Goal: Information Seeking & Learning: Find specific fact

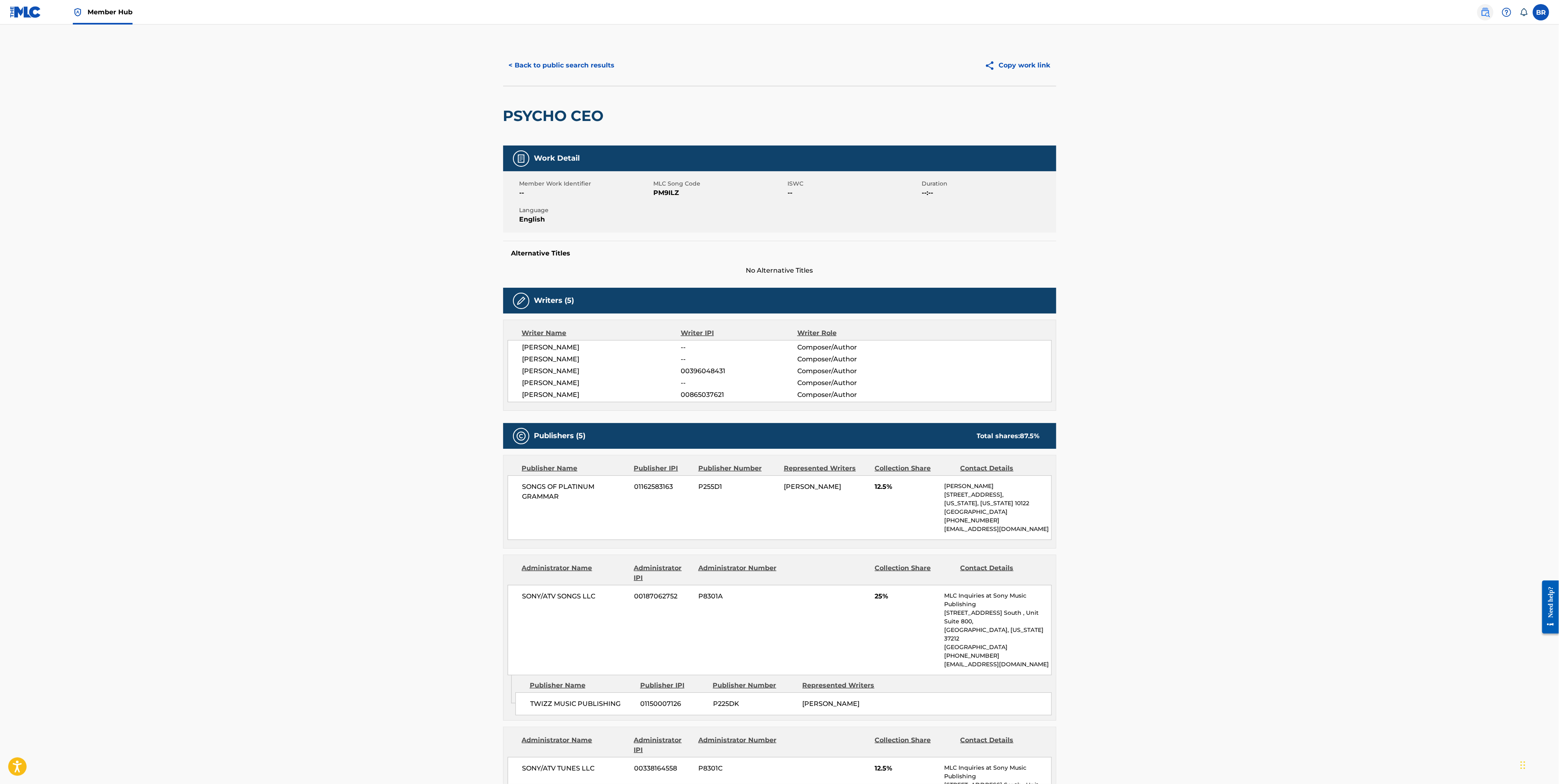
click at [1488, 5] on link at bounding box center [1485, 12] width 16 height 16
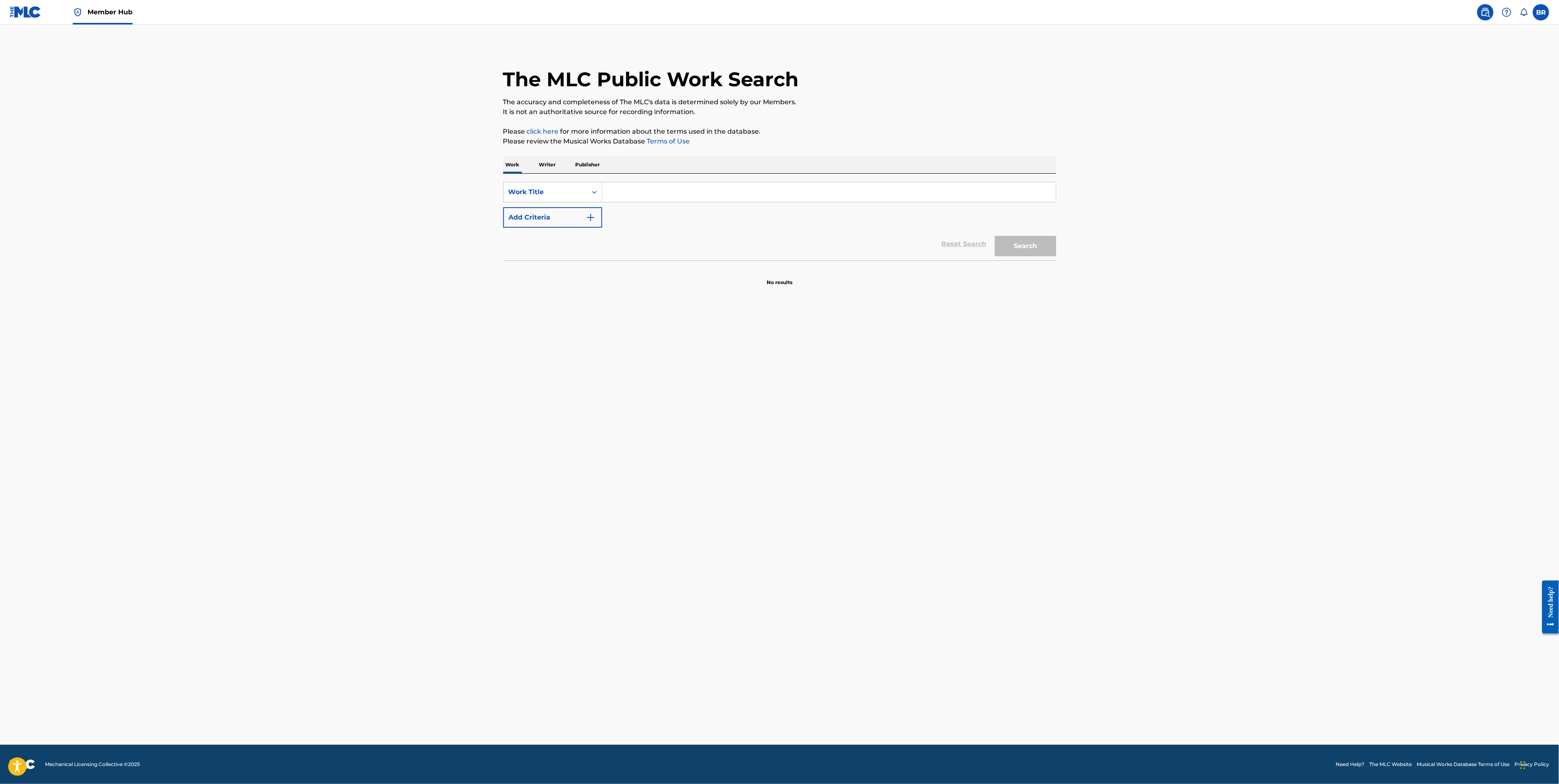
click at [615, 193] on input "Search Form" at bounding box center [829, 192] width 454 height 19
click at [995, 236] on button "Search" at bounding box center [1025, 246] width 61 height 21
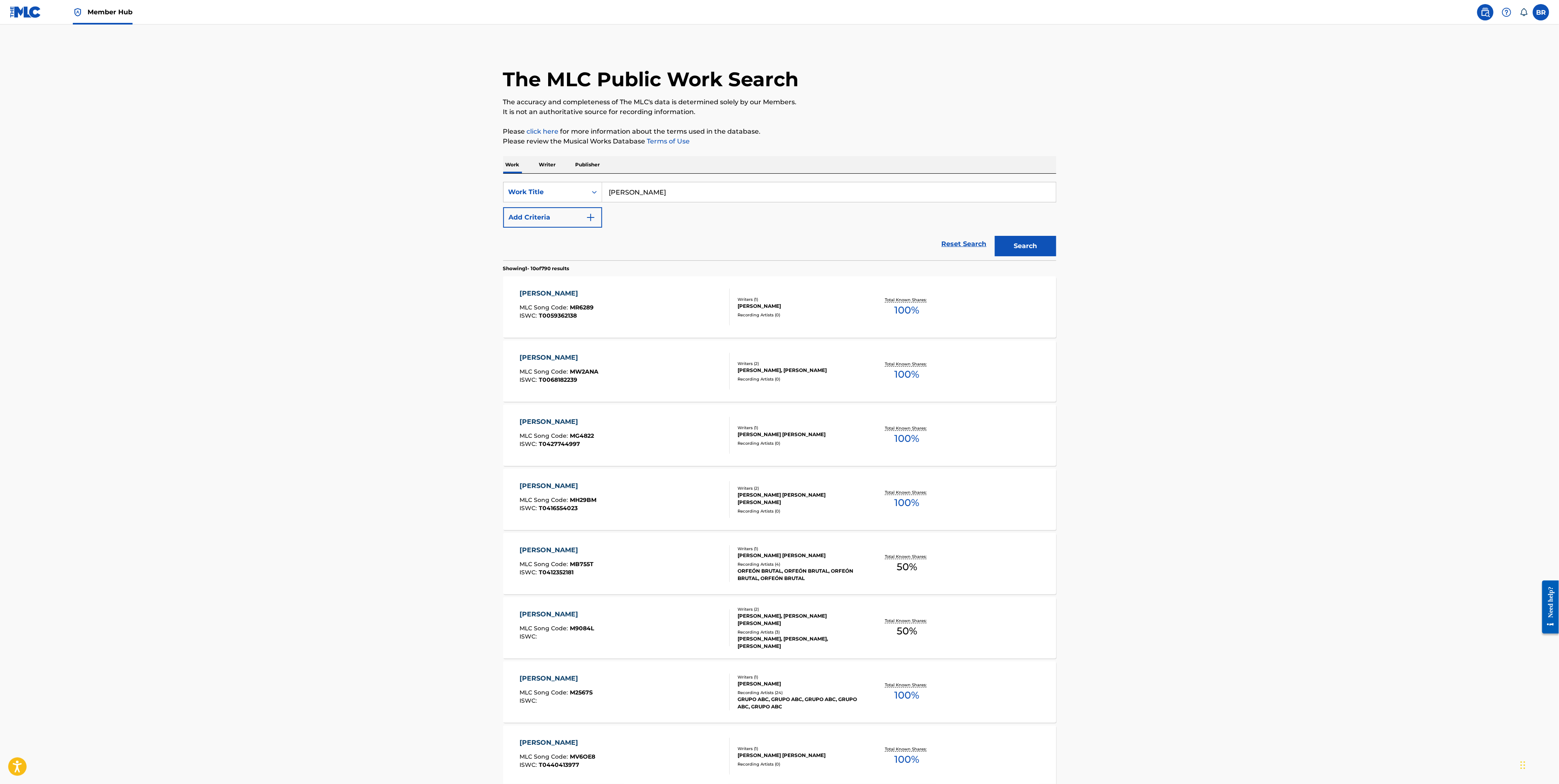
click at [663, 205] on div "SearchWithCriteria8d0560f2-9f91-422c-b0b9-132bdba88f18 Work Title Macario Marti…" at bounding box center [780, 205] width 553 height 46
click at [666, 197] on input "Macario Martinez" at bounding box center [829, 192] width 454 height 19
type input "suena lindo, corazon"
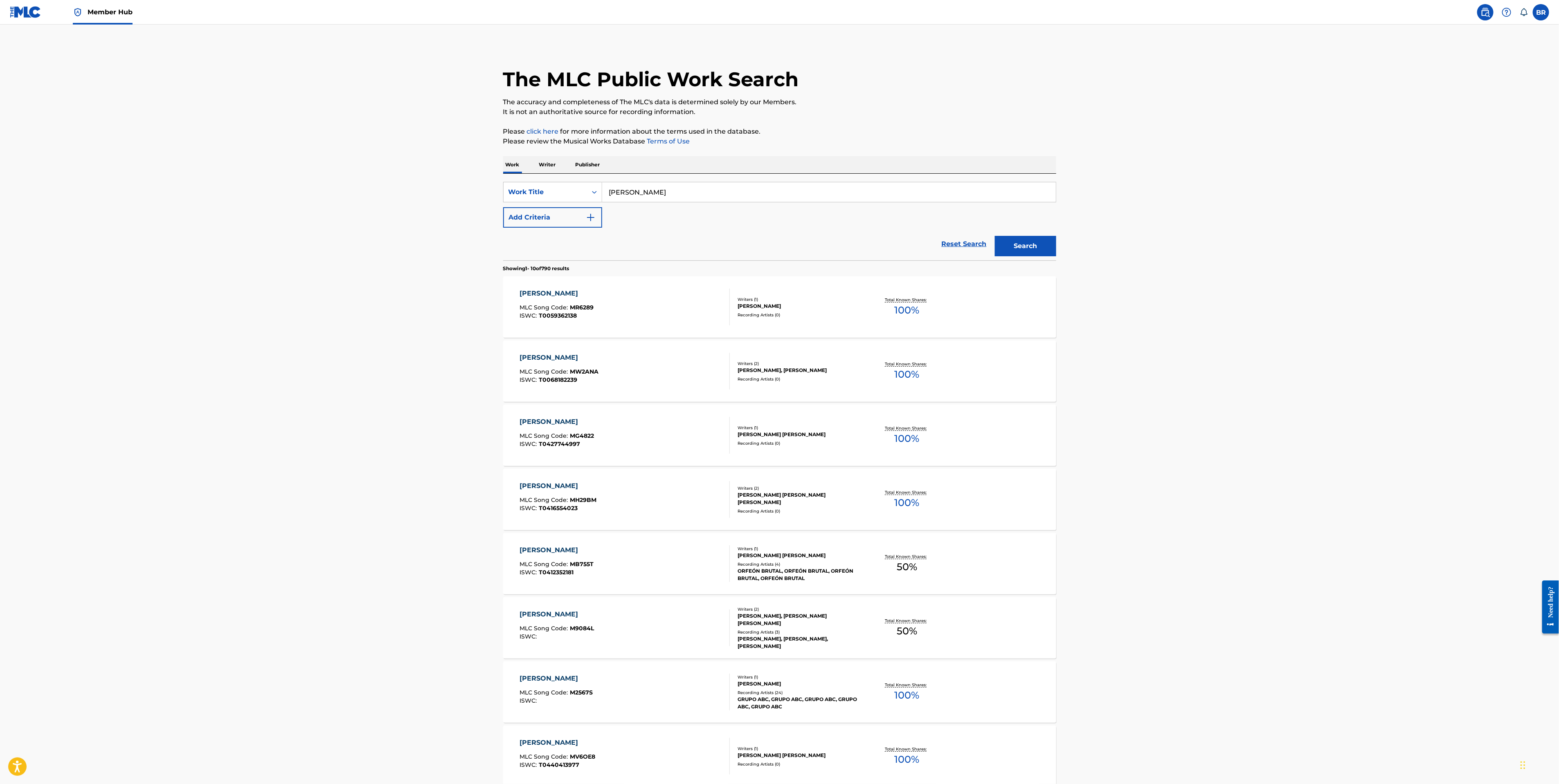
click at [995, 236] on button "Search" at bounding box center [1025, 246] width 61 height 21
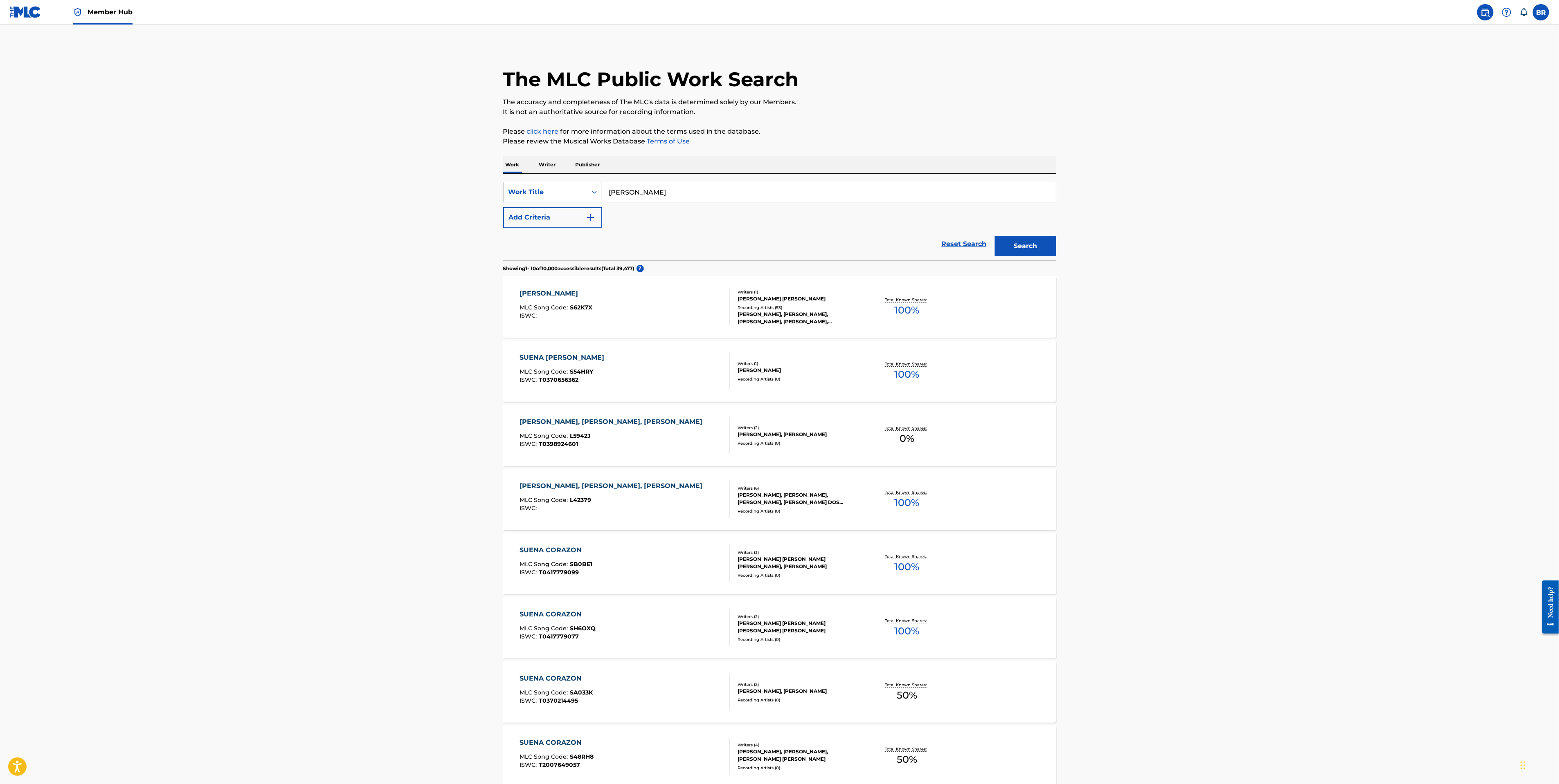
click at [592, 301] on div "SUEÑA LINDO, CORAZÓN MLC Song Code : S62K7X ISWC :" at bounding box center [556, 307] width 73 height 37
click at [657, 367] on div "SUENA SUENA CORAZON MLC Song Code : S54HRY ISWC : T0370656362" at bounding box center [624, 371] width 210 height 37
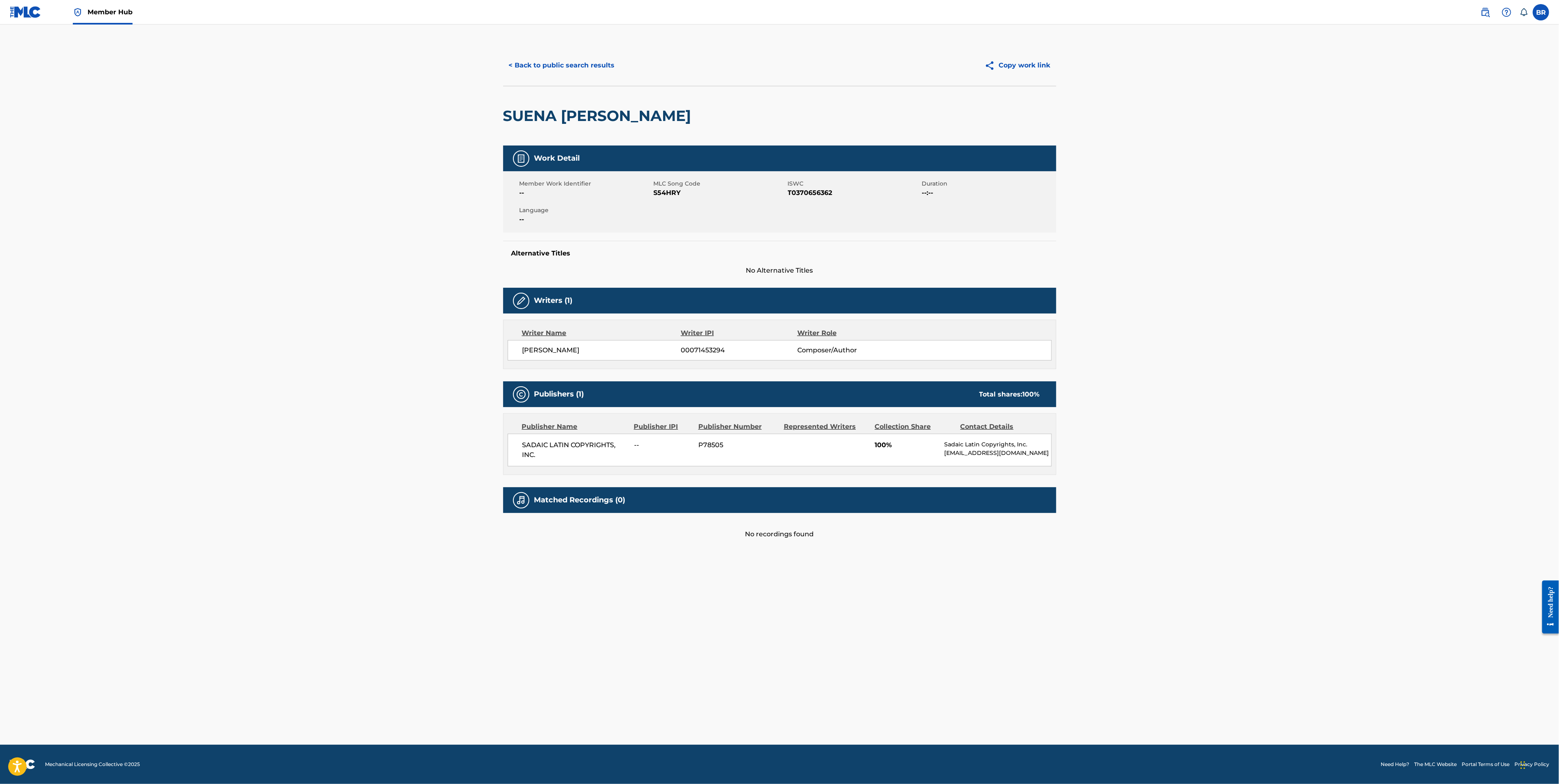
click at [977, 445] on p "Sadaic Latin Copyrights, Inc." at bounding box center [997, 445] width 107 height 8
copy div "Sadaic Latin Copyrights, Inc."
click at [1277, 486] on main "< Back to public search results Copy work link SUENA SUENA CORAZON Work Detail …" at bounding box center [780, 385] width 1559 height 720
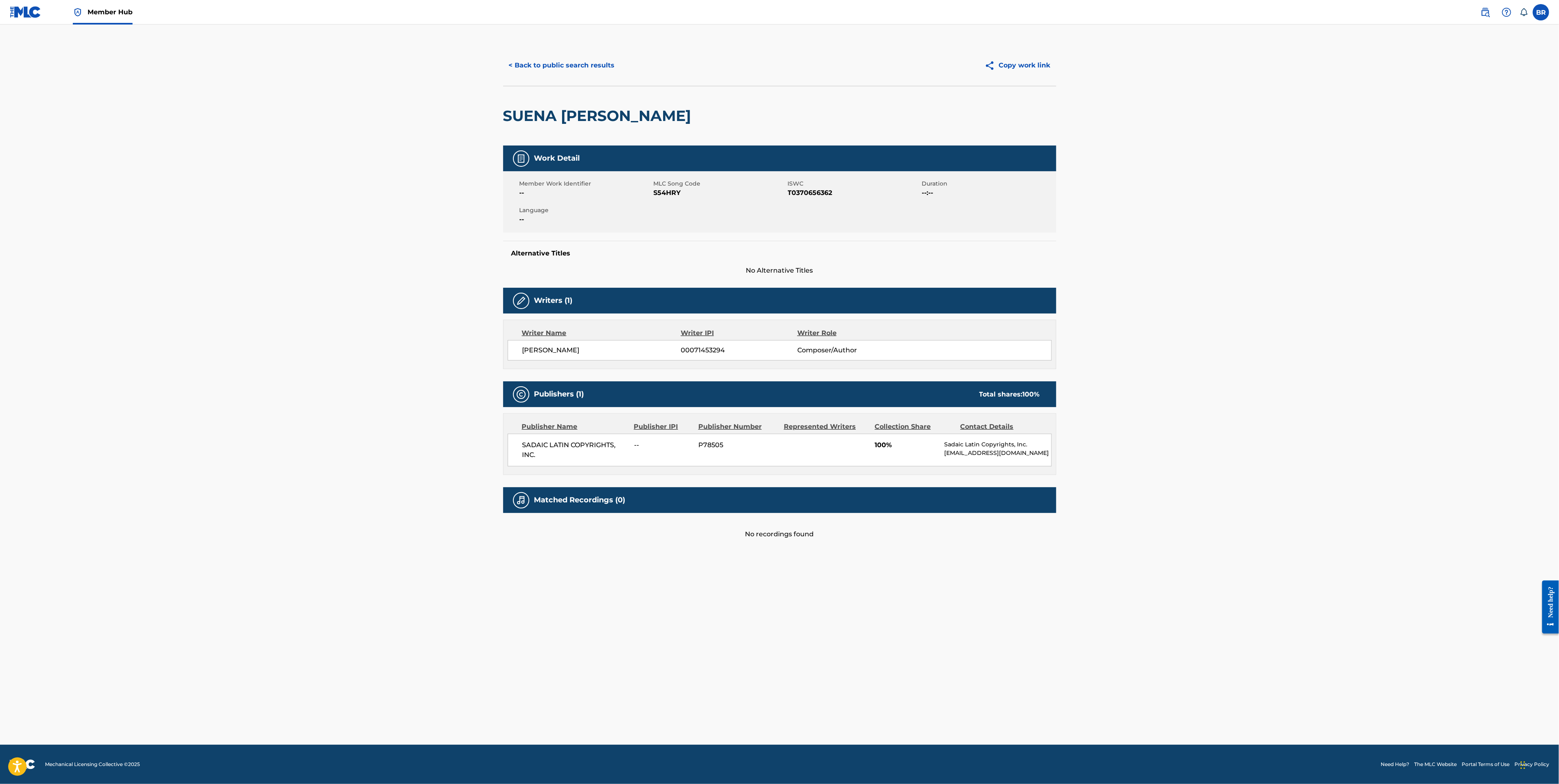
click at [598, 353] on span "MANUEL ROBERTO FIGUEROA" at bounding box center [602, 350] width 159 height 10
copy div "MANUEL ROBERTO FIGUEROA"
click at [561, 65] on button "< Back to public search results" at bounding box center [562, 65] width 117 height 21
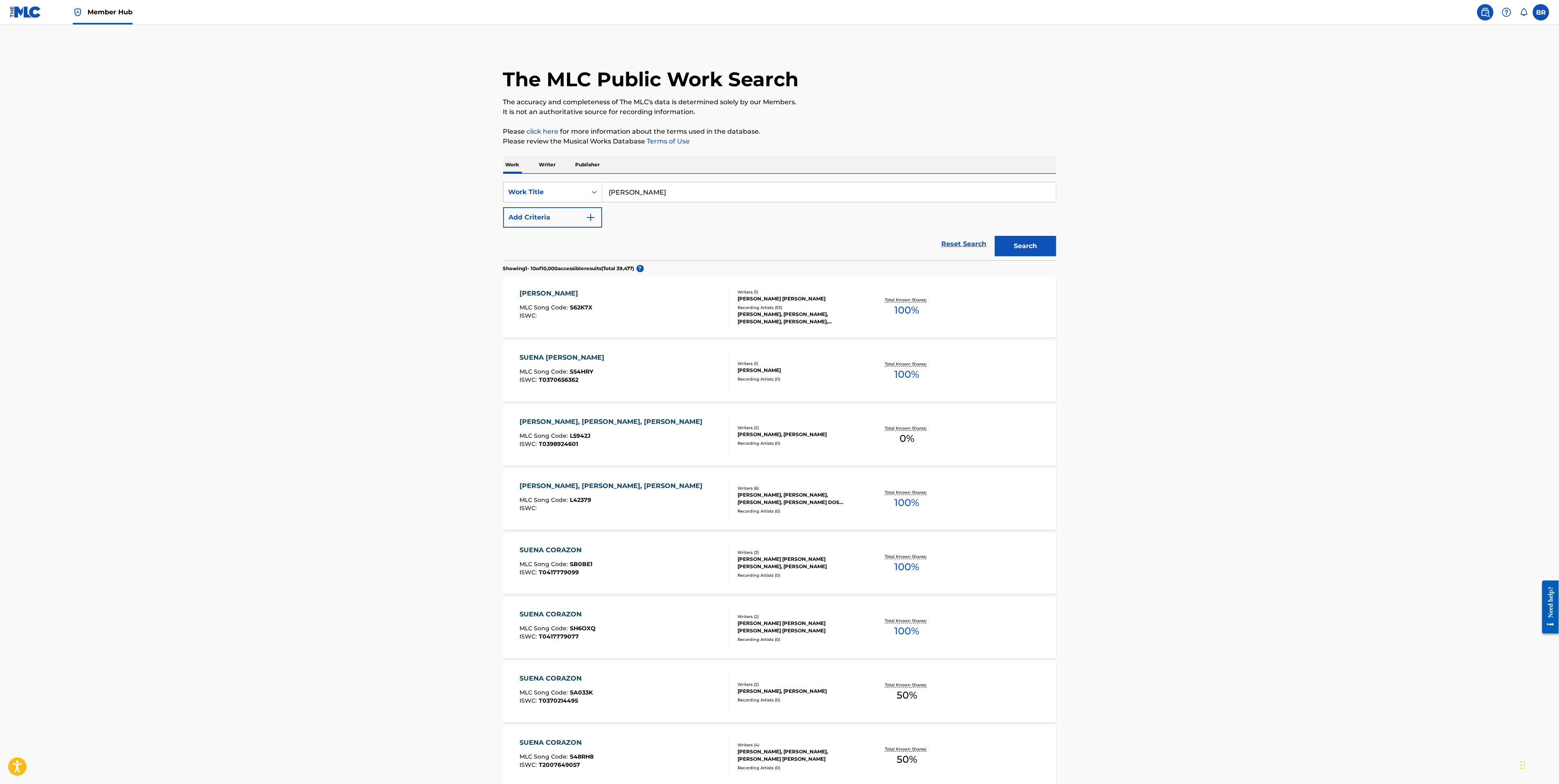
click at [547, 166] on p "Writer" at bounding box center [548, 165] width 22 height 17
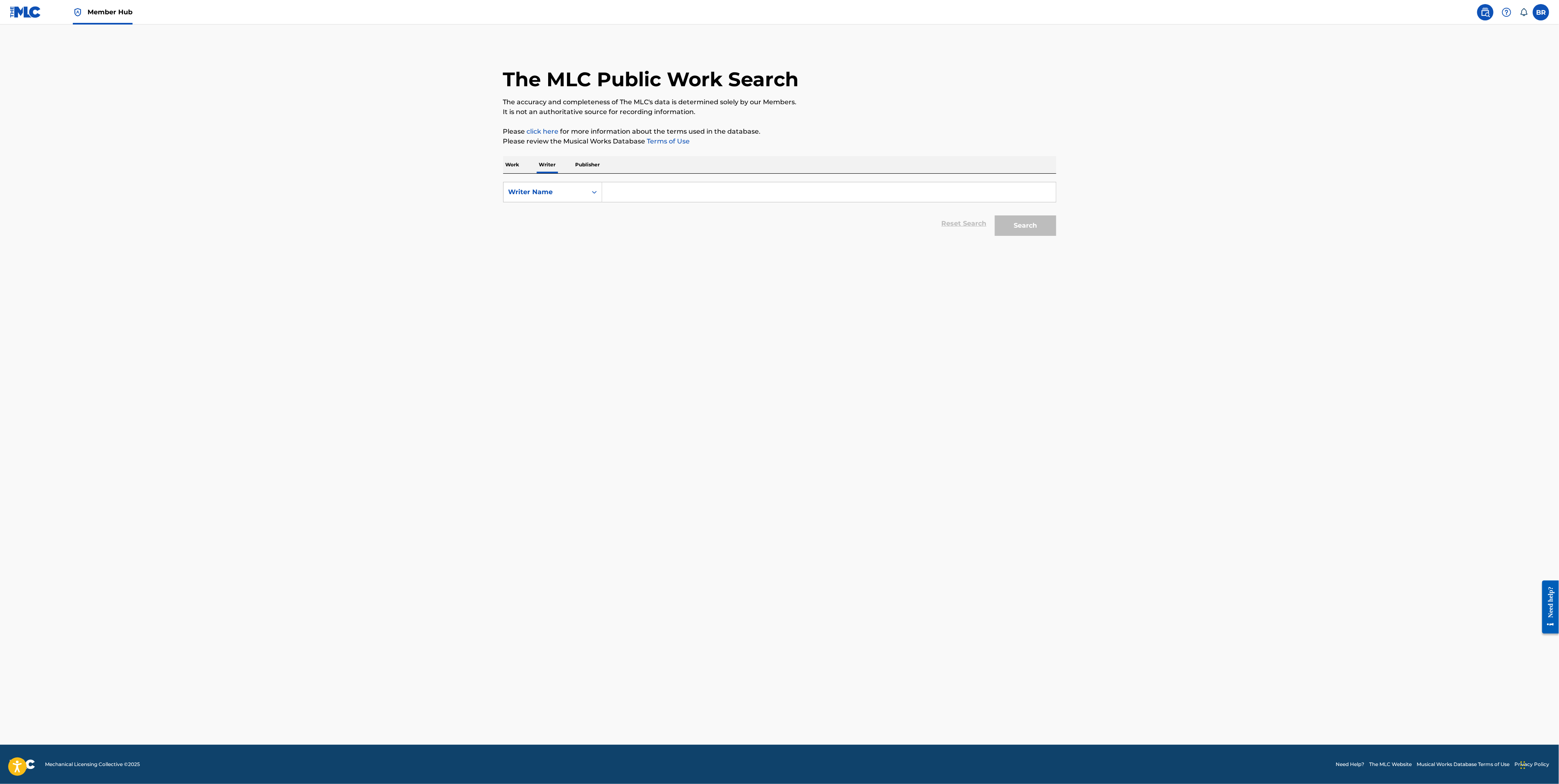
click at [614, 191] on input "Search Form" at bounding box center [829, 192] width 454 height 19
type input "Graham Stiefel"
click at [995, 215] on button "Search" at bounding box center [1025, 226] width 61 height 21
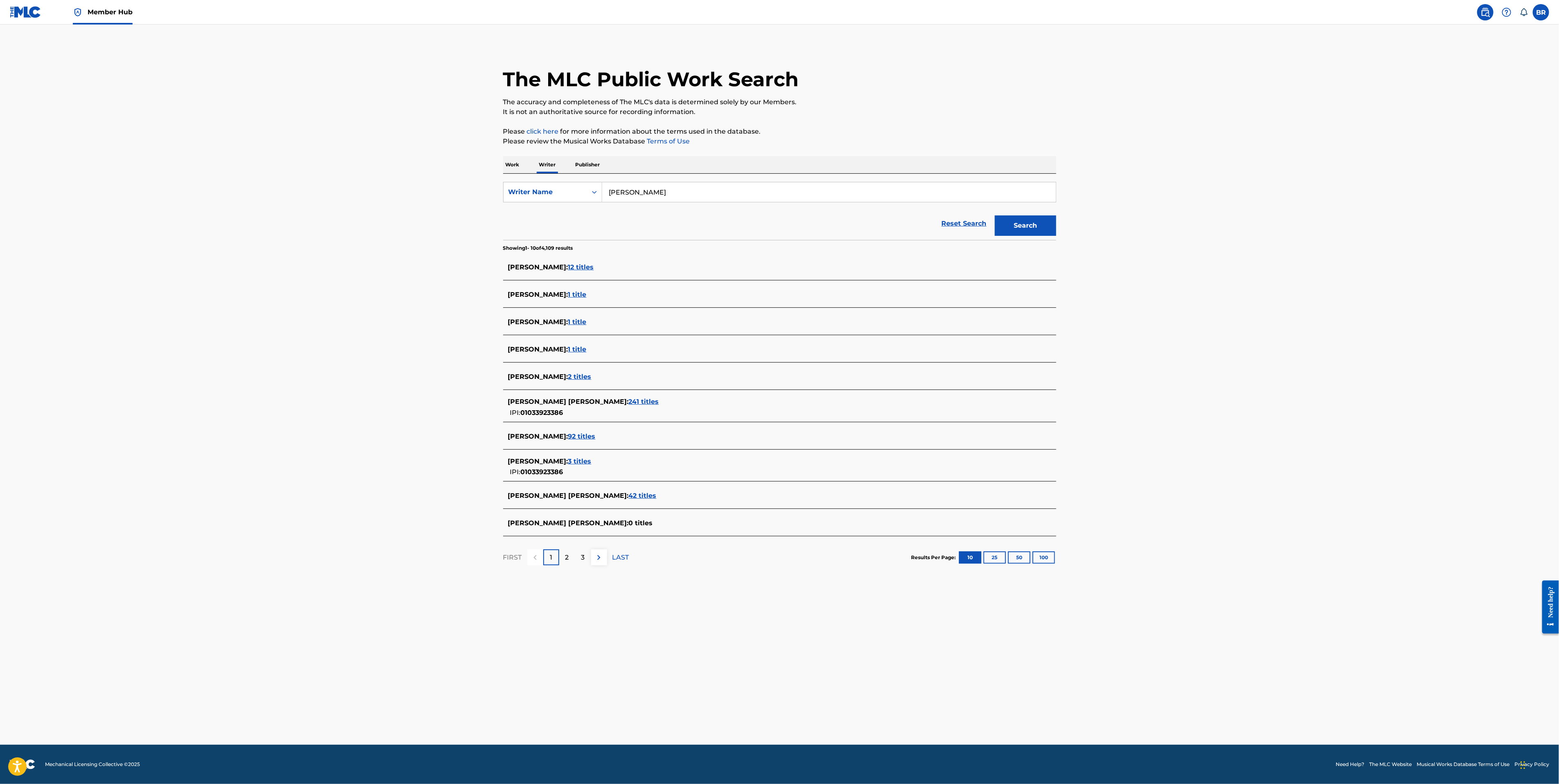
click at [628, 407] on div "GRAHAM WILLIAM STIEFEL : 241 titles" at bounding box center [769, 402] width 522 height 10
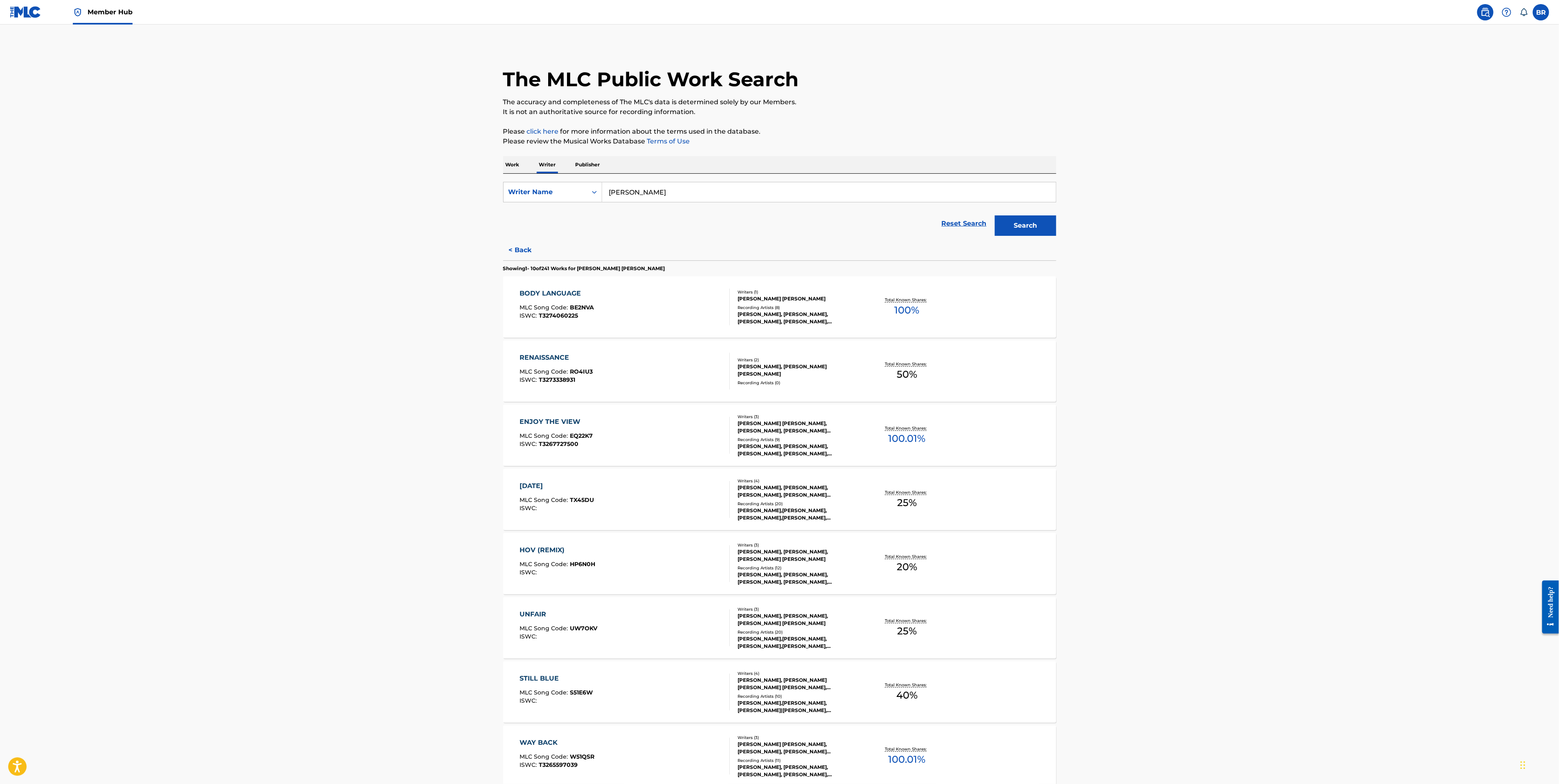
click at [514, 167] on p "Work" at bounding box center [512, 165] width 19 height 17
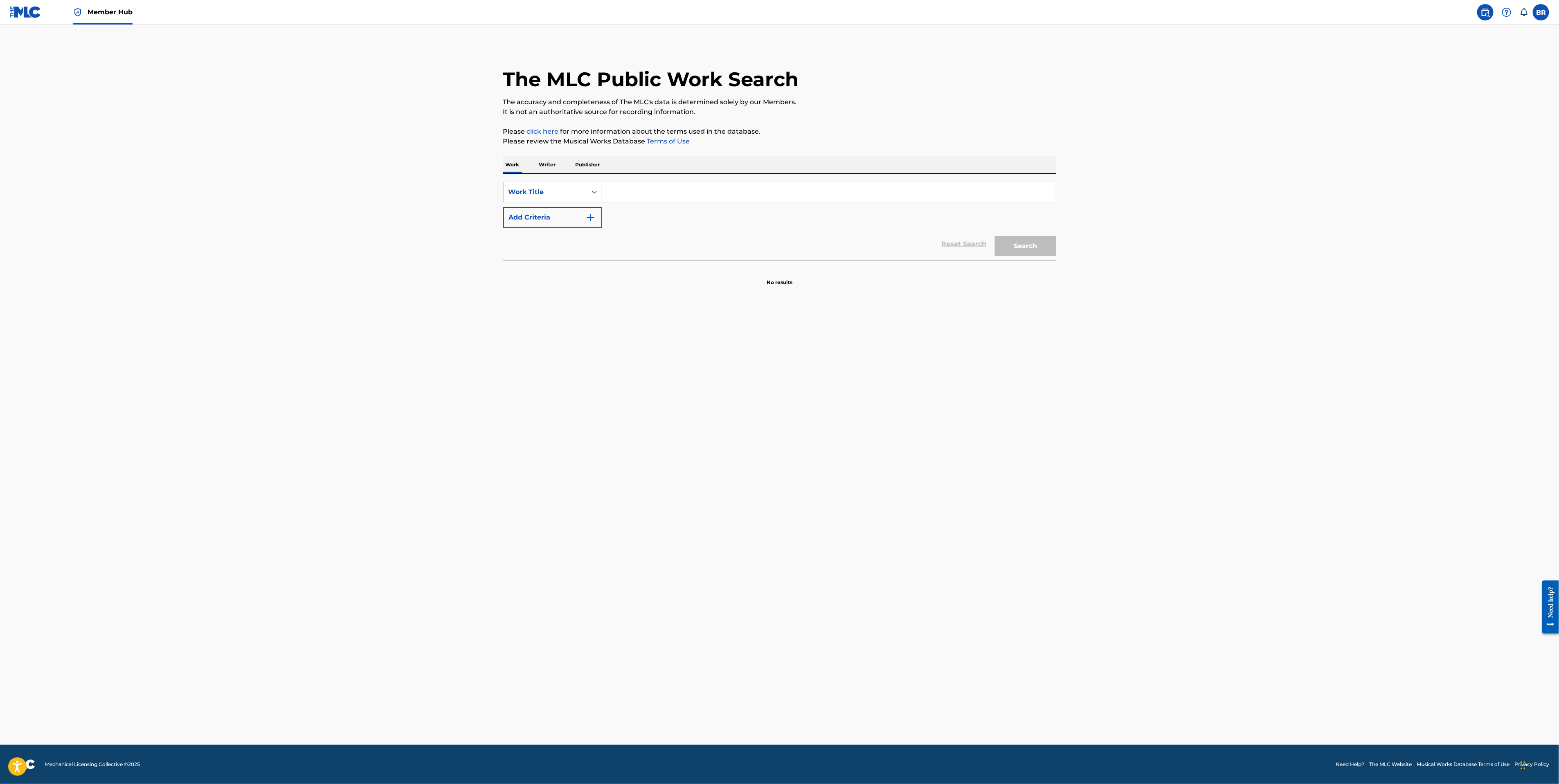
click at [697, 195] on input "Search Form" at bounding box center [829, 192] width 454 height 19
type input "Call My Name"
click at [525, 256] on div "Reset Search Search" at bounding box center [780, 244] width 553 height 33
click at [546, 227] on div "Reset Search Search" at bounding box center [780, 244] width 553 height 33
click at [570, 227] on button "Add Criteria" at bounding box center [553, 218] width 99 height 21
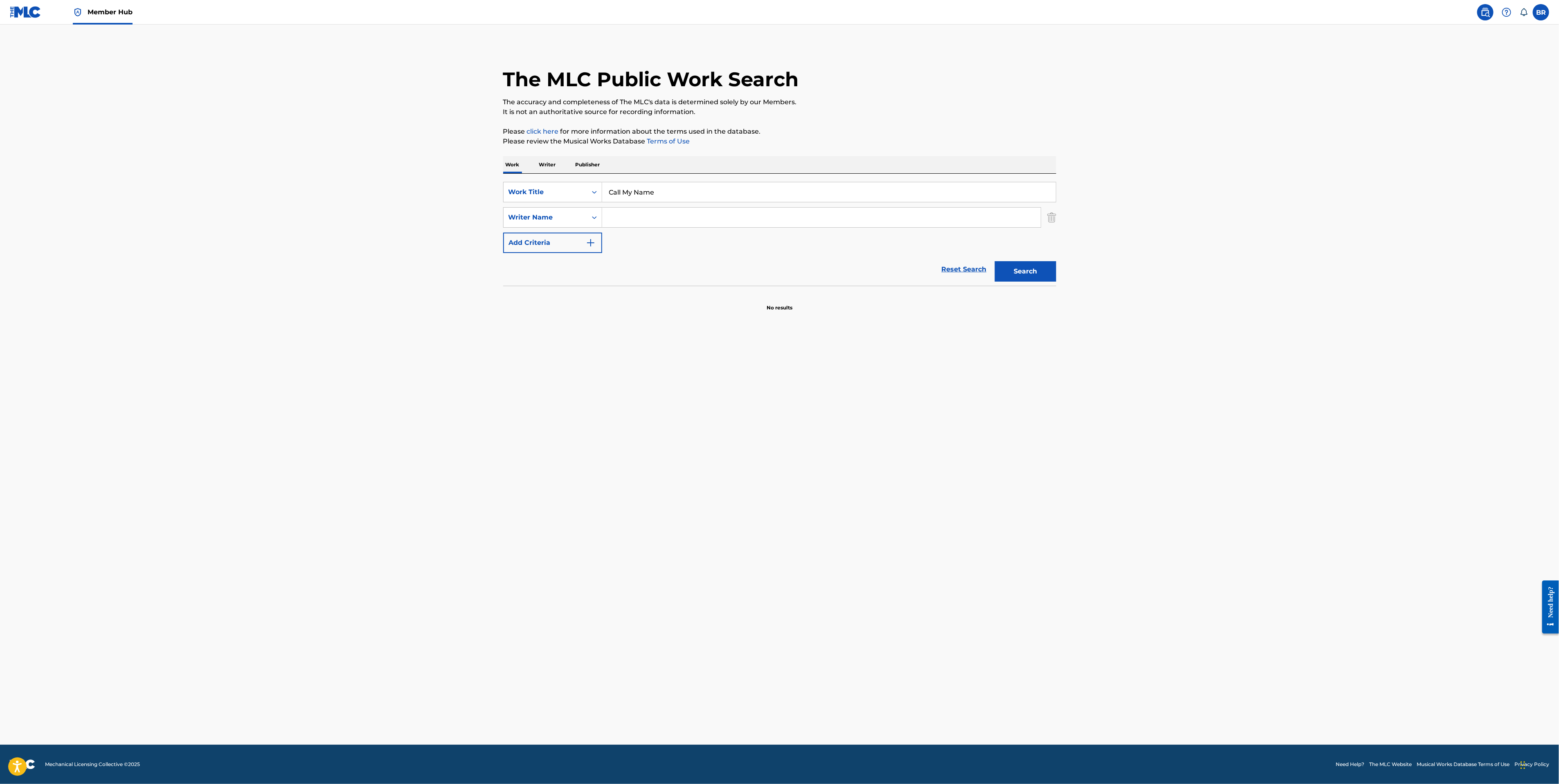
click at [667, 215] on input "Search Form" at bounding box center [821, 217] width 439 height 19
type input "Graham Stiefel"
click at [995, 261] on button "Search" at bounding box center [1025, 272] width 61 height 21
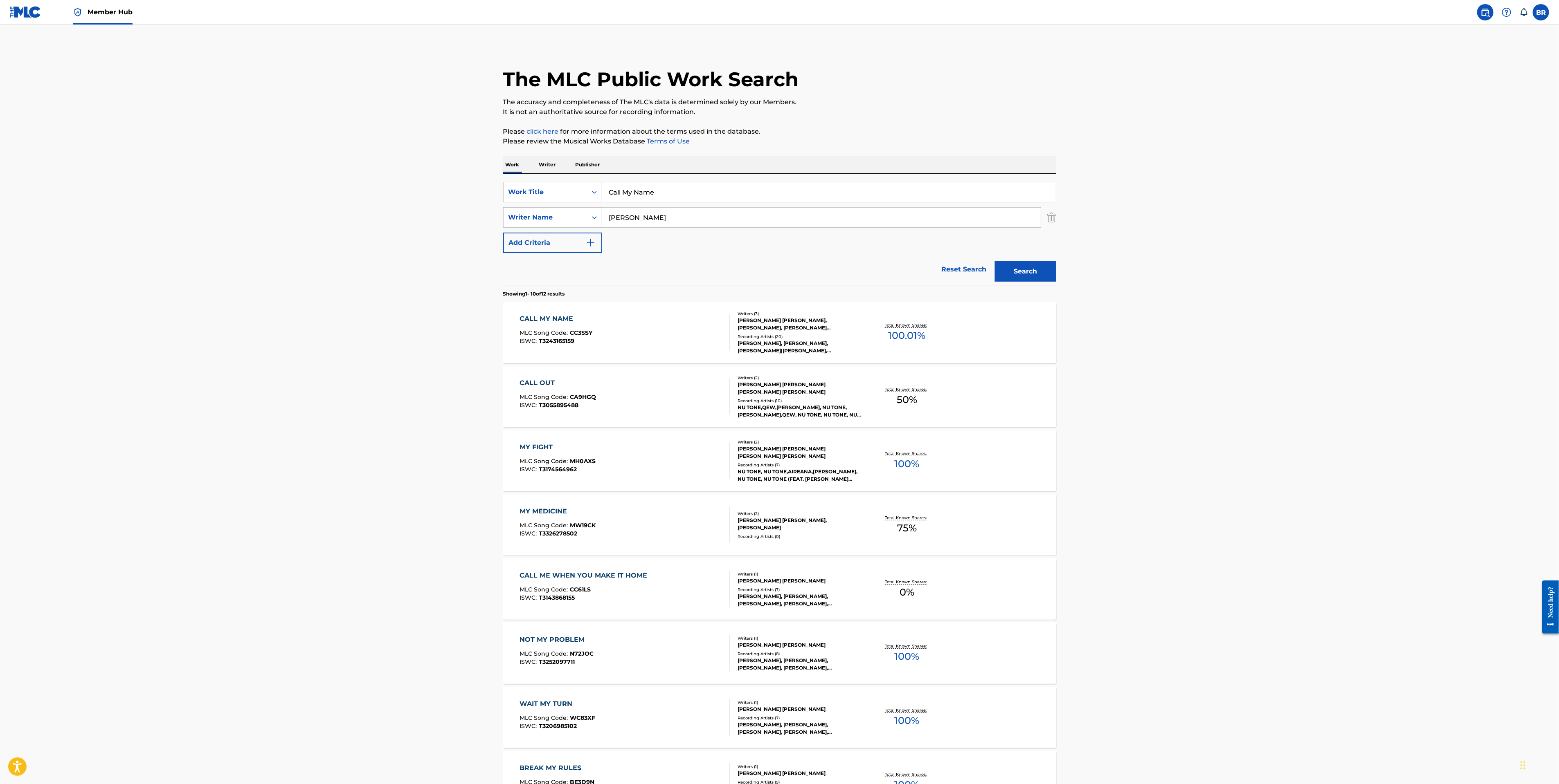
click at [564, 325] on div "CALL MY NAME MLC Song Code : CC3SSY ISWC : T3243165159" at bounding box center [556, 332] width 73 height 37
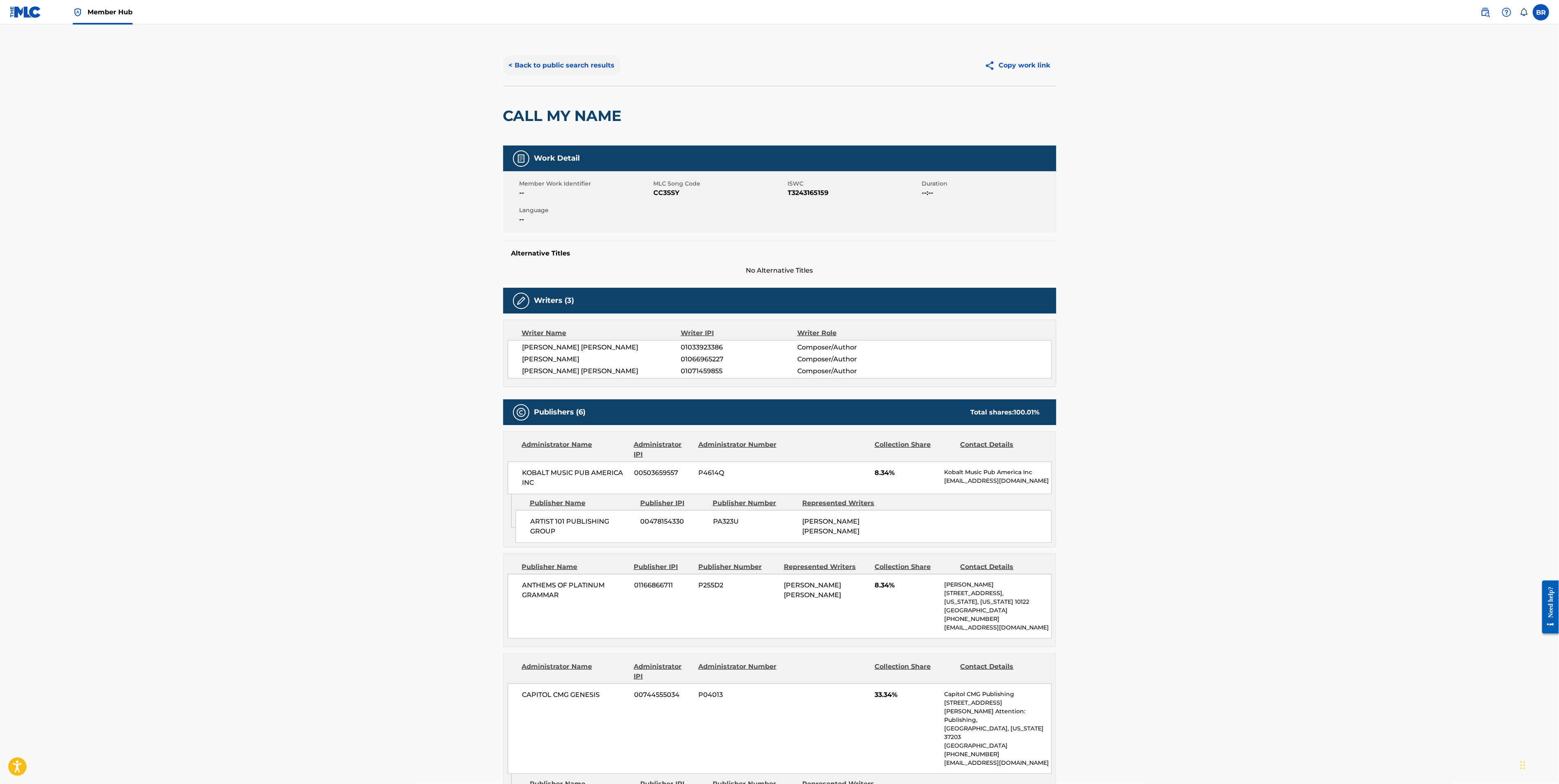
click at [565, 61] on button "< Back to public search results" at bounding box center [562, 65] width 117 height 21
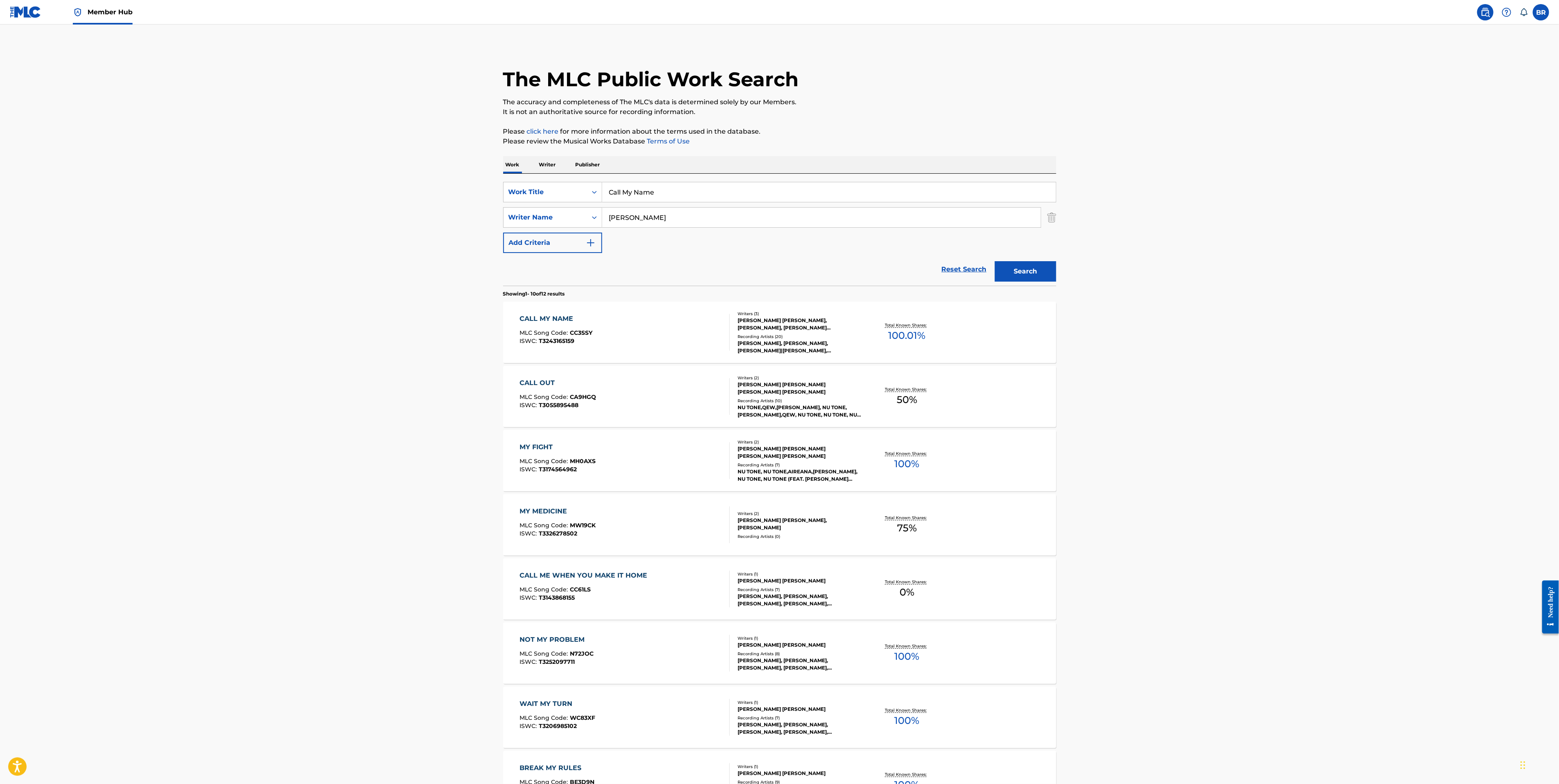
click at [622, 198] on input "Call My Name" at bounding box center [829, 192] width 454 height 19
type input "c"
type input "favorite flower"
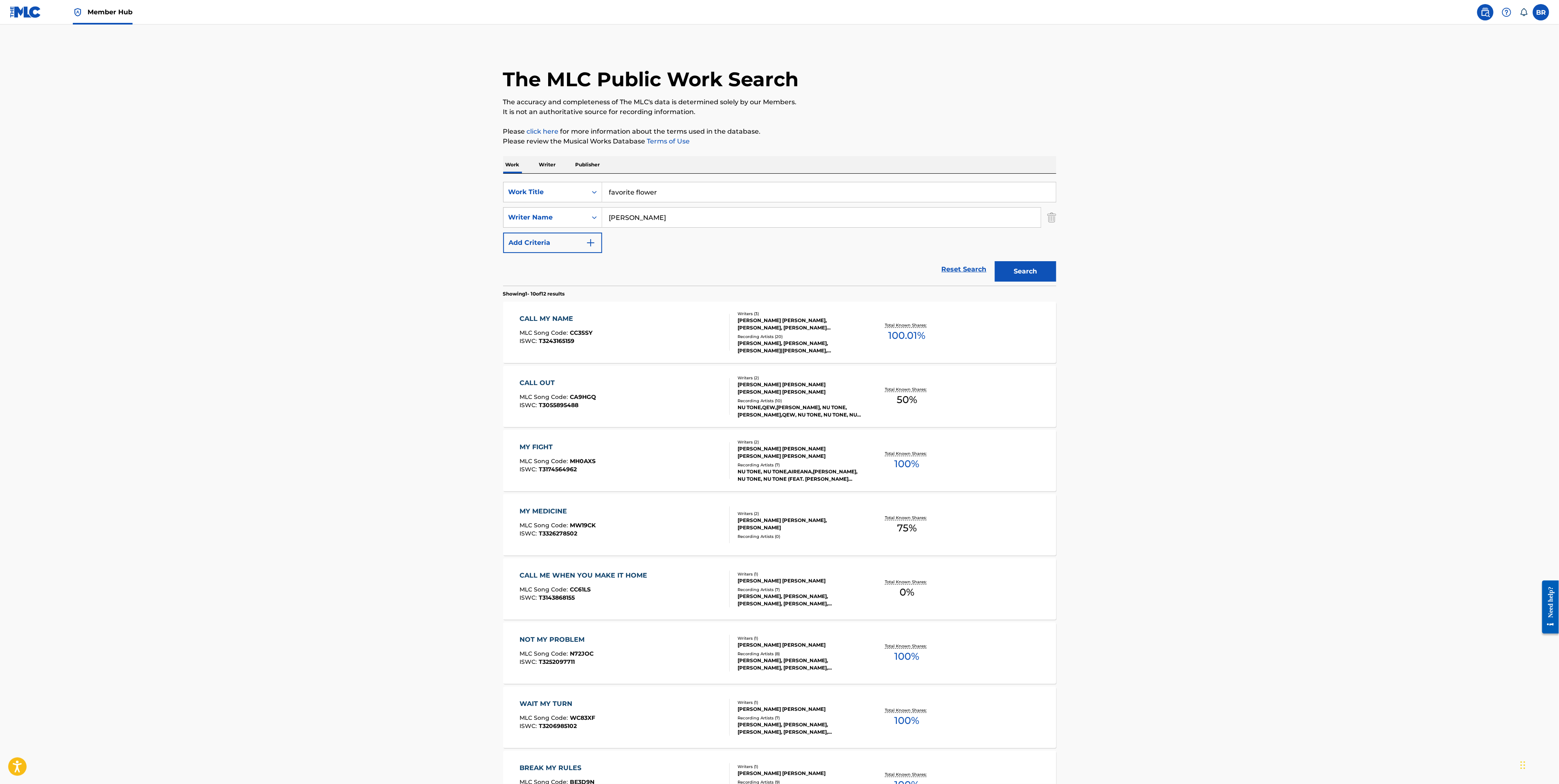
click at [622, 214] on input "Graham Stiefel" at bounding box center [821, 217] width 439 height 19
type input "l"
type input "Jason Nguyen"
click at [995, 261] on button "Search" at bounding box center [1025, 272] width 61 height 21
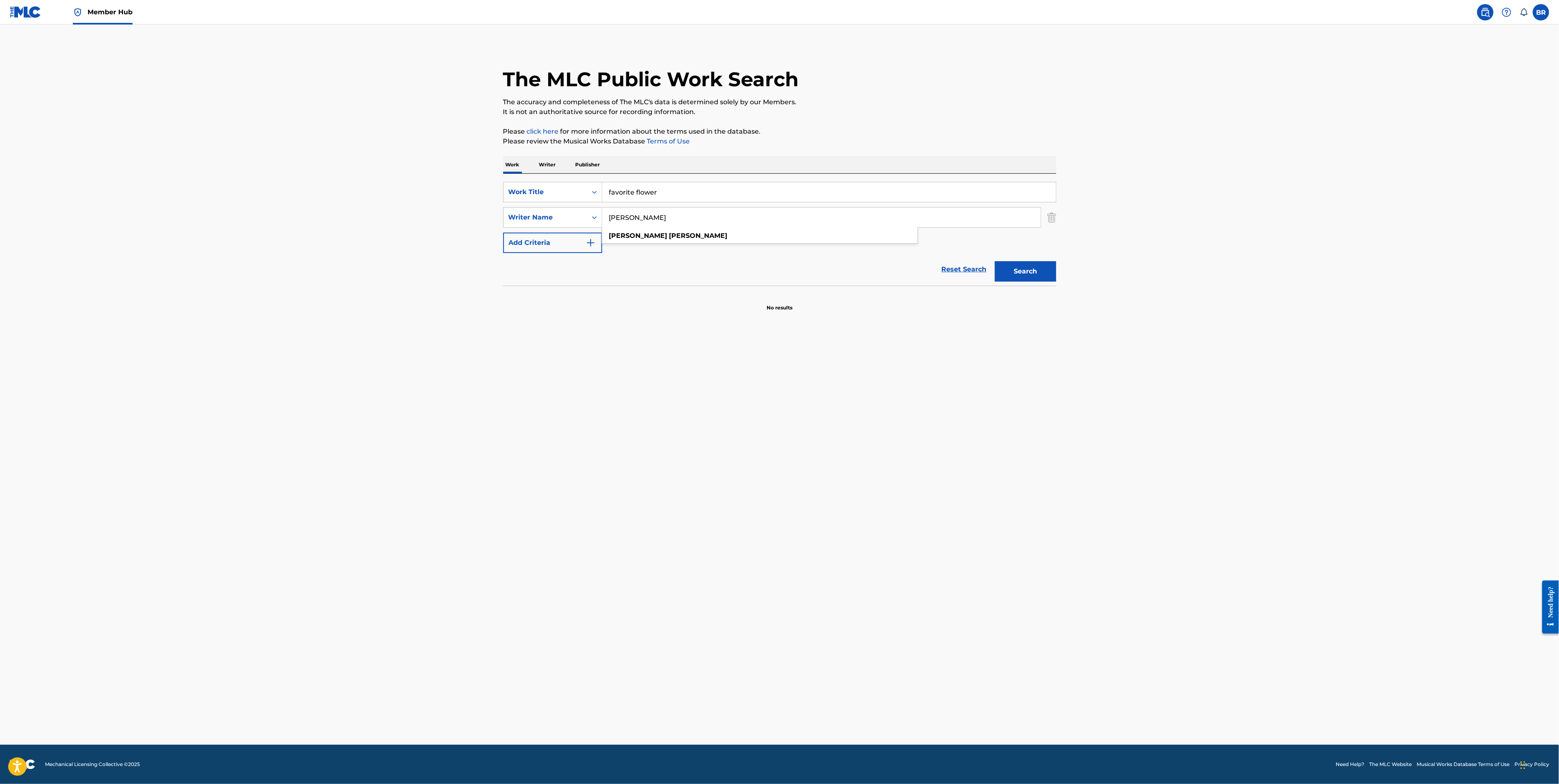
click at [645, 182] on input "favorite flower" at bounding box center [829, 192] width 454 height 19
type input "Jakura"
click at [995, 261] on button "Search" at bounding box center [1025, 272] width 61 height 21
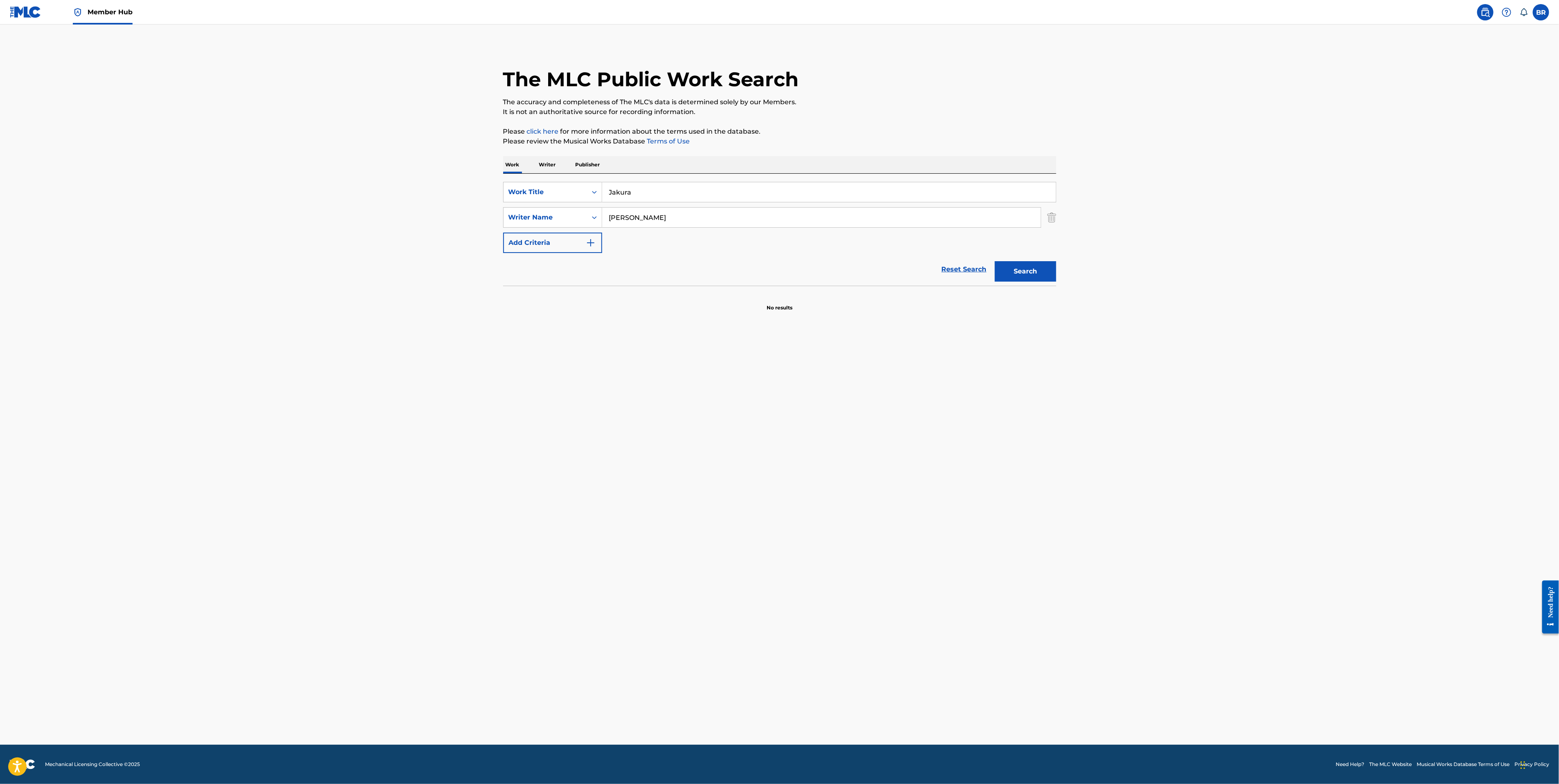
click at [1480, 12] on link at bounding box center [1485, 12] width 16 height 16
click at [84, 8] on link "Member Hub" at bounding box center [102, 12] width 60 height 24
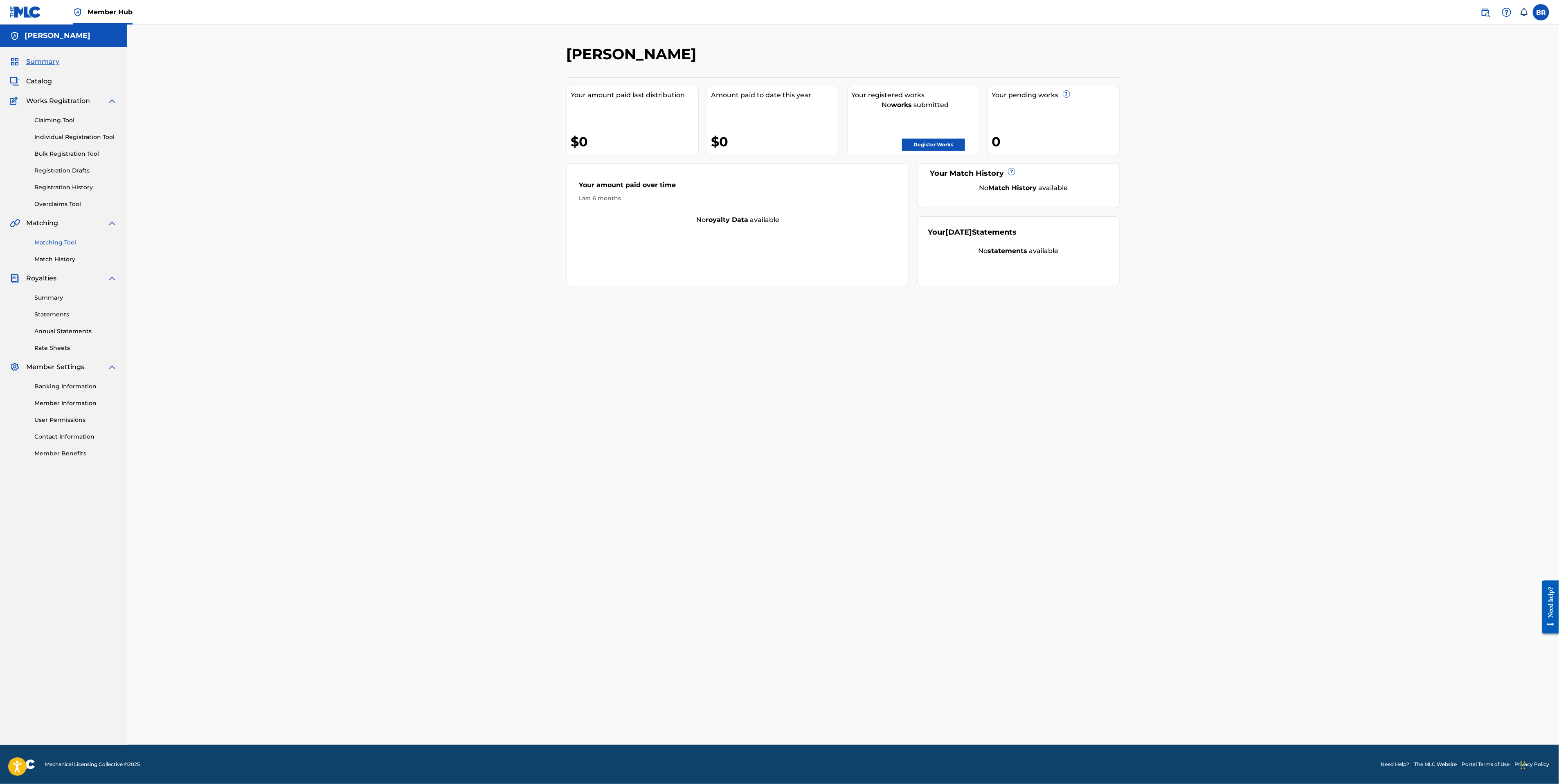
click at [62, 238] on link "Matching Tool" at bounding box center [76, 243] width 83 height 8
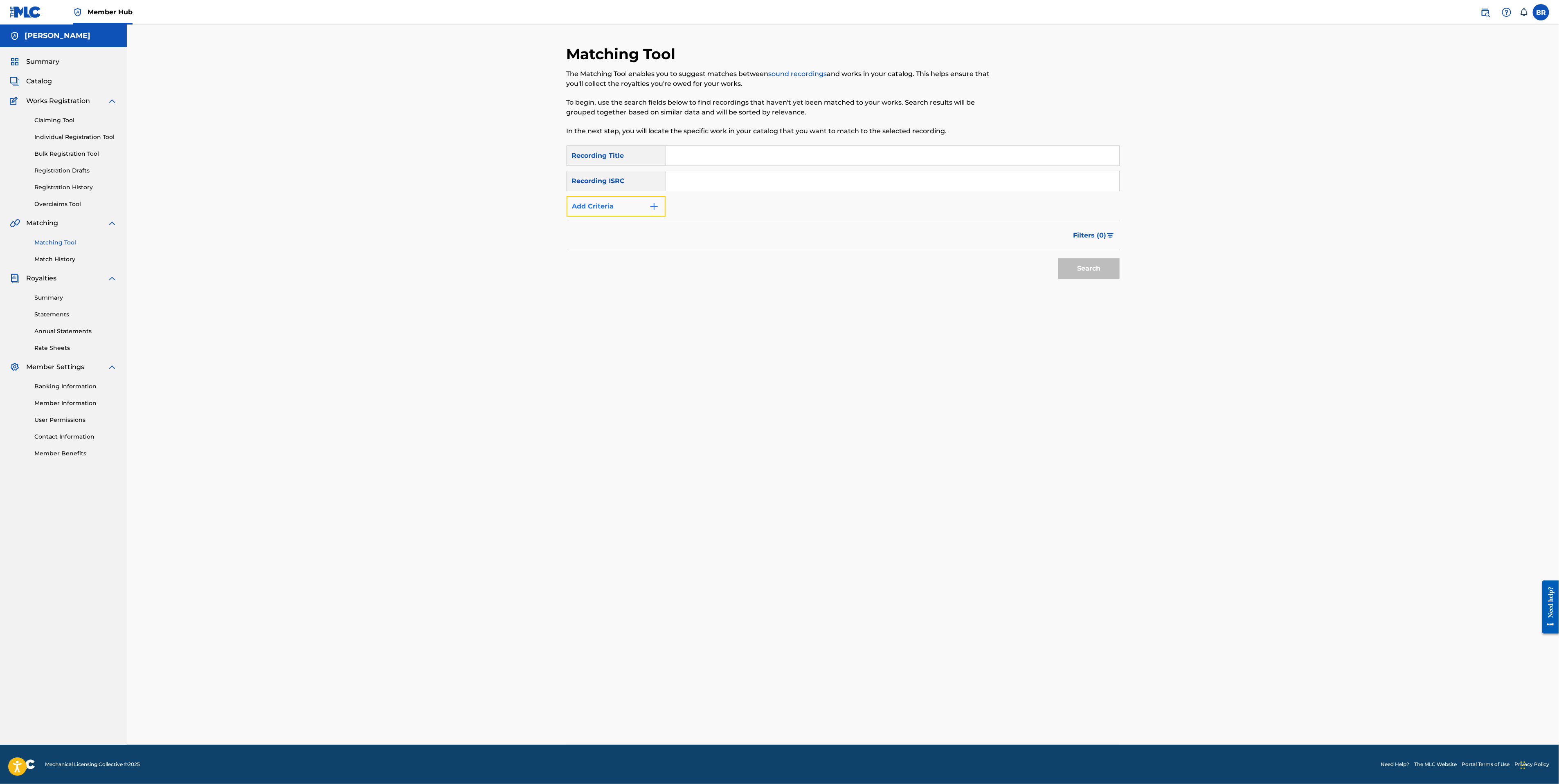
click at [652, 201] on img "Search Form" at bounding box center [654, 206] width 10 height 10
click at [658, 209] on icon "Search Form" at bounding box center [658, 207] width 8 height 8
click at [657, 227] on div "Recording Artist" at bounding box center [616, 227] width 98 height 21
click at [686, 204] on input "Search Form" at bounding box center [885, 206] width 439 height 19
type input "jasontheween"
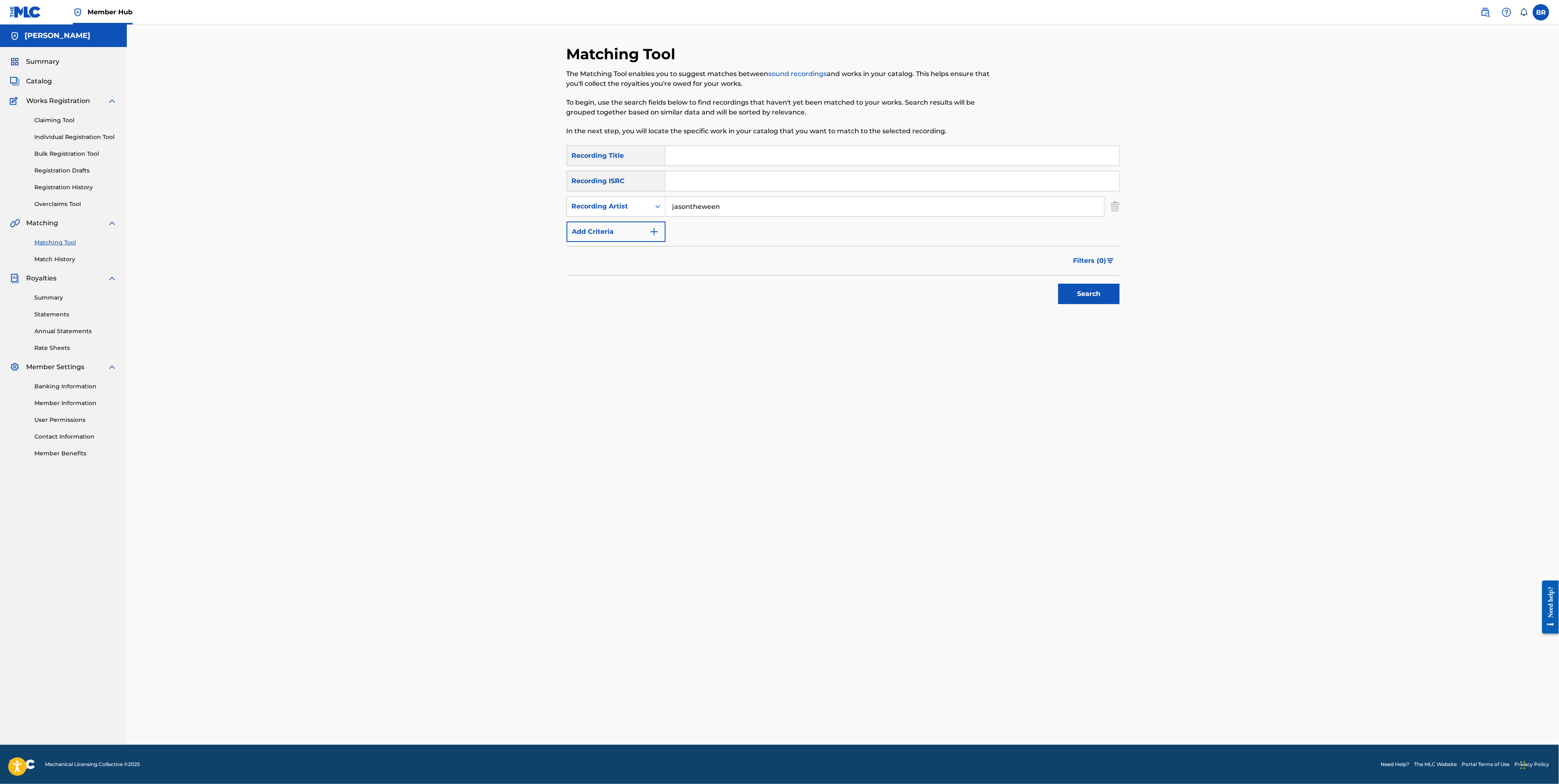
click at [1058, 284] on button "Search" at bounding box center [1089, 294] width 61 height 21
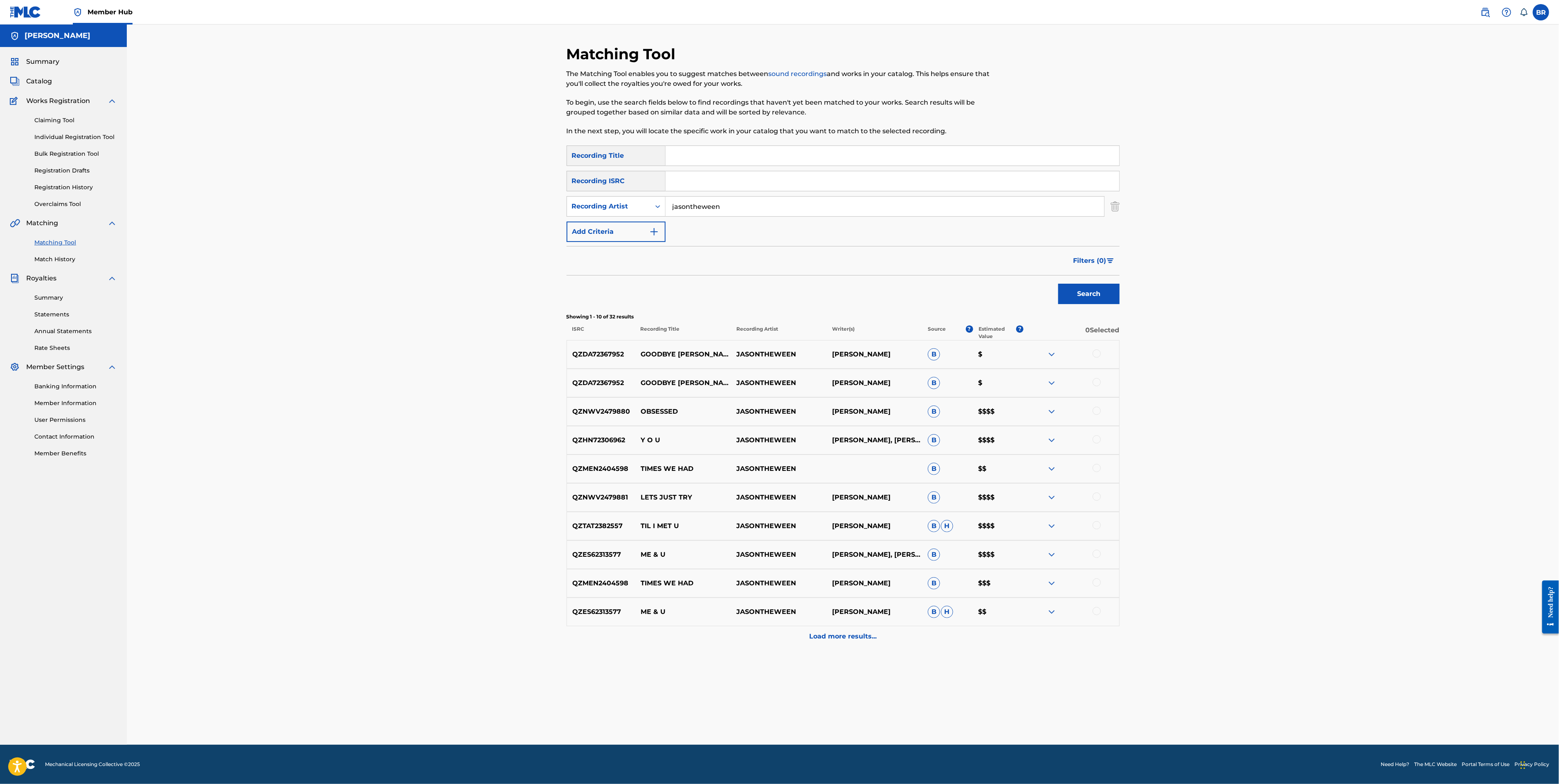
click at [879, 419] on div "QZNWV2479880 OBSESSED JASONTHEWEEN JASON NGUYEN B $$$$" at bounding box center [843, 411] width 553 height 28
click at [874, 414] on p "JASON NGUYEN" at bounding box center [875, 412] width 96 height 10
click at [931, 410] on span "B" at bounding box center [934, 412] width 12 height 12
click at [1057, 413] on div at bounding box center [1071, 412] width 96 height 10
click at [1050, 413] on img at bounding box center [1052, 412] width 10 height 10
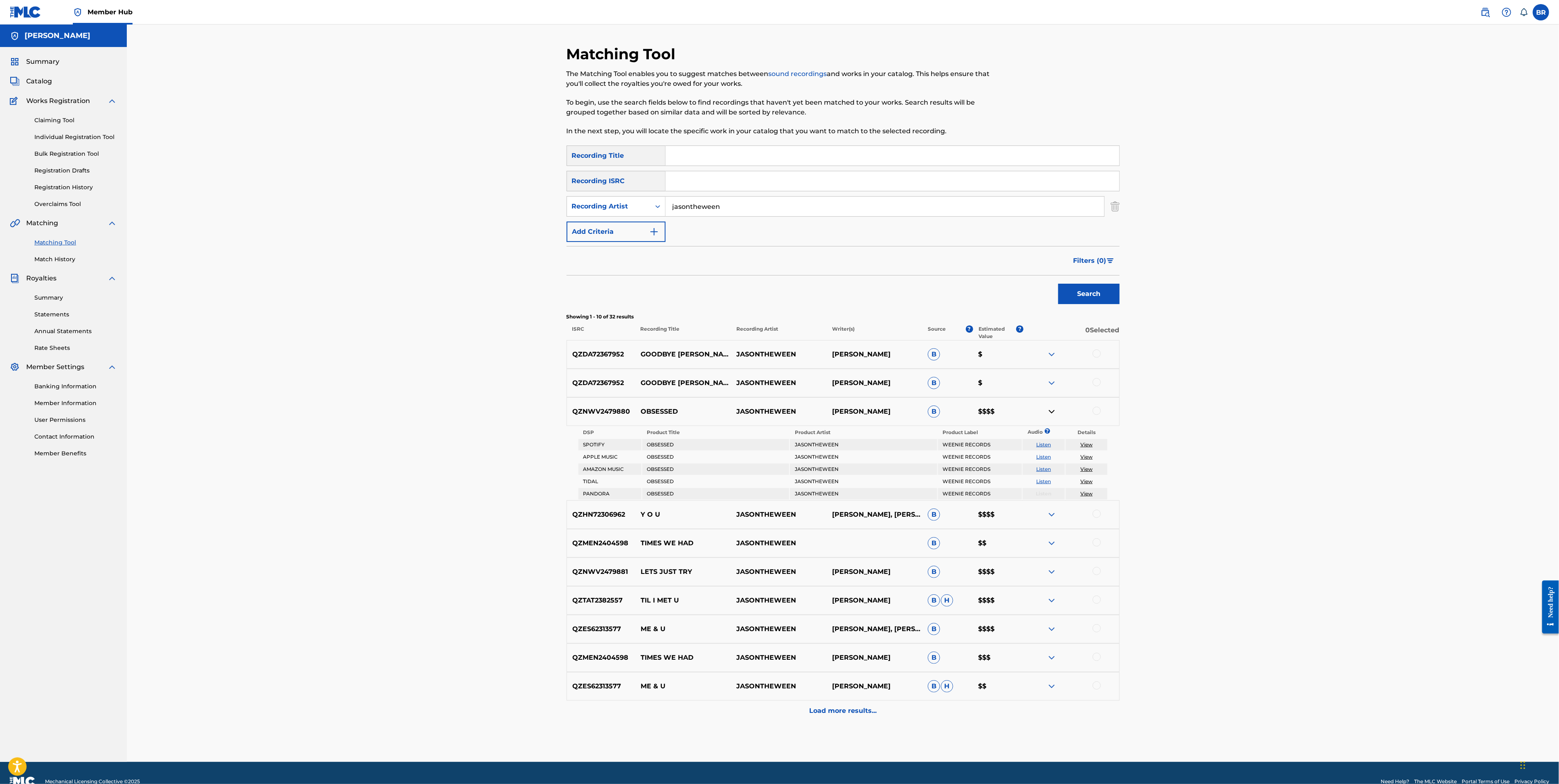
click at [1345, 523] on div "Matching Tool The Matching Tool enables you to suggest matches between sound re…" at bounding box center [843, 393] width 1432 height 737
click at [1480, 24] on nav "Member Hub BR BR Brian Reyes brianwilliamreyes@me.com Notification Preferences …" at bounding box center [780, 12] width 1559 height 25
click at [1482, 21] on nav "Member Hub BR BR Brian Reyes brianwilliamreyes@me.com Notification Preferences …" at bounding box center [780, 12] width 1559 height 25
click at [1486, 11] on img at bounding box center [1485, 12] width 10 height 10
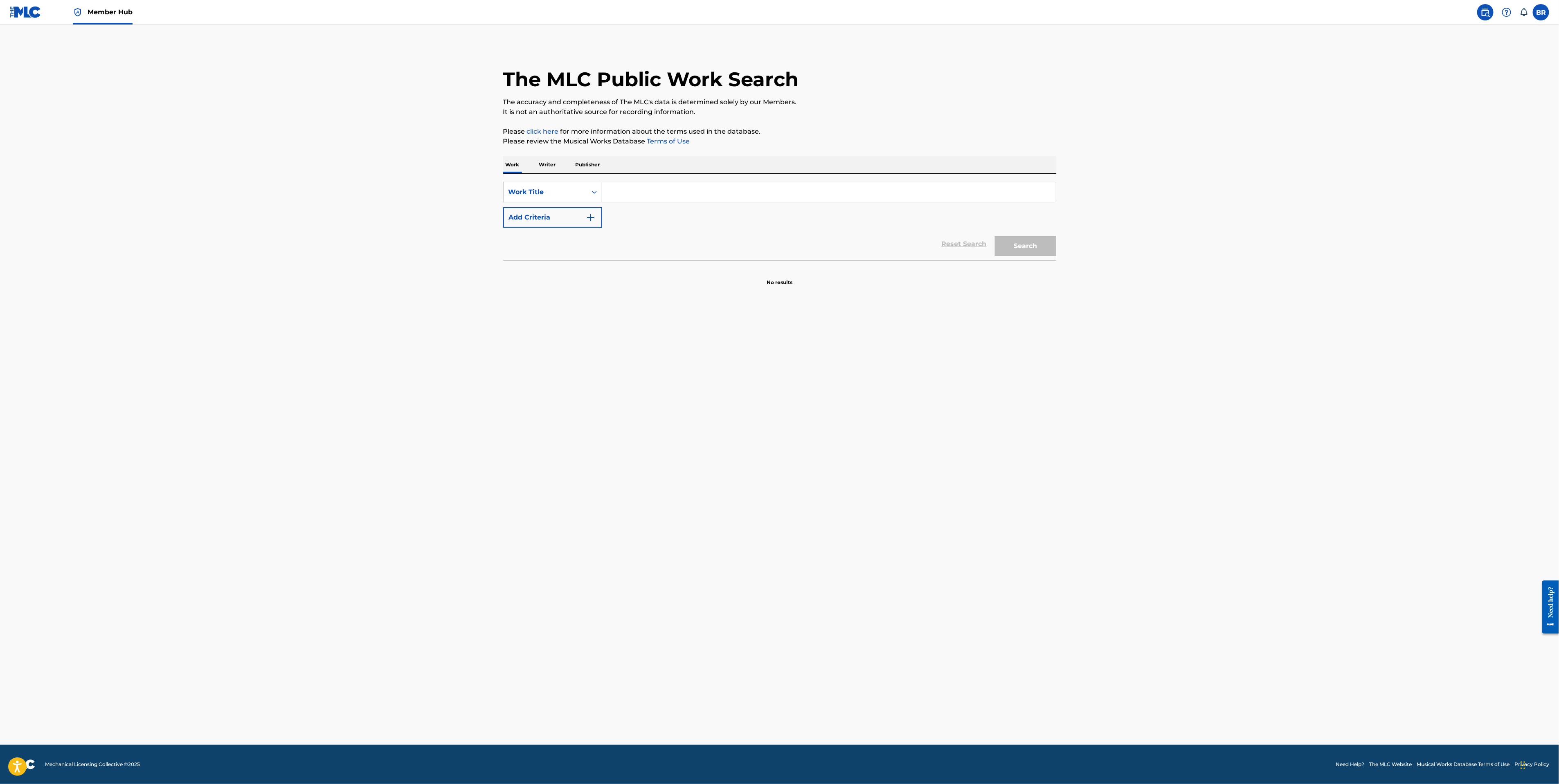
click at [553, 170] on p "Writer" at bounding box center [548, 165] width 22 height 17
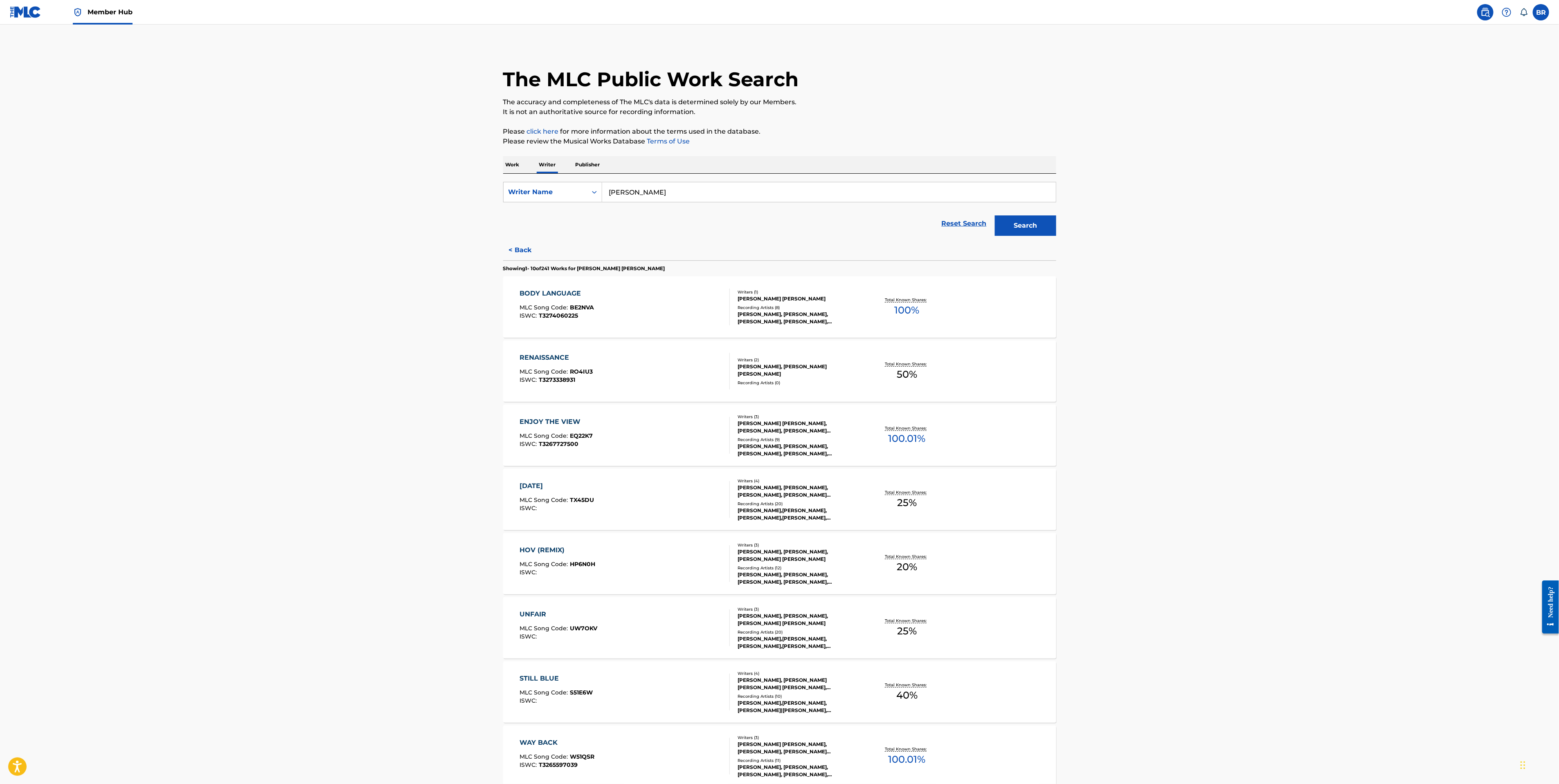
click at [519, 169] on p "Work" at bounding box center [512, 165] width 19 height 17
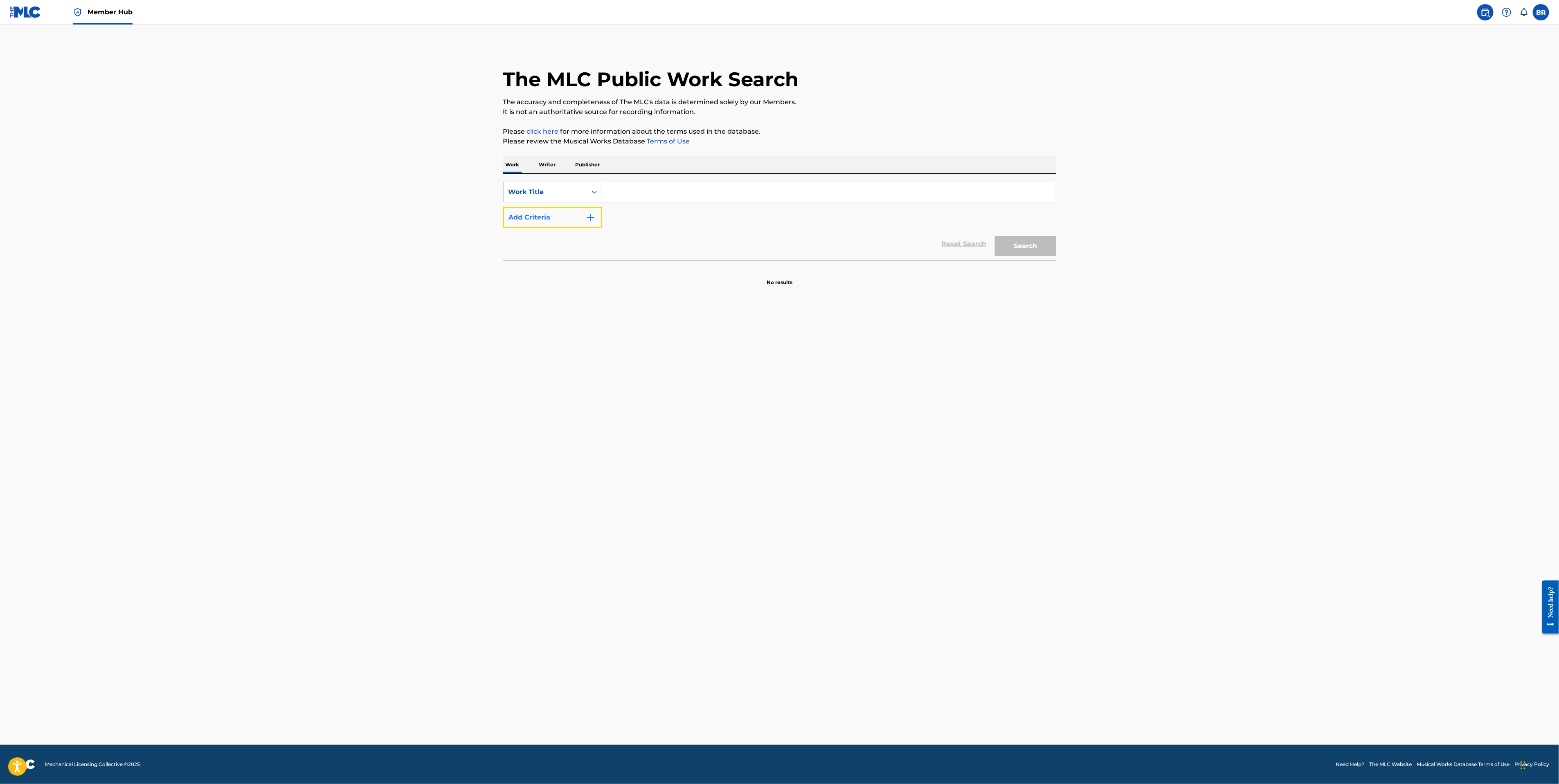
click at [594, 218] on img "Search Form" at bounding box center [591, 217] width 10 height 10
click at [579, 223] on div "Writer Name" at bounding box center [545, 218] width 84 height 16
click at [675, 279] on div "Reset Search Search" at bounding box center [780, 269] width 553 height 33
click at [511, 164] on p "Work" at bounding box center [512, 165] width 19 height 17
click at [560, 220] on div "Writer Name" at bounding box center [545, 217] width 74 height 10
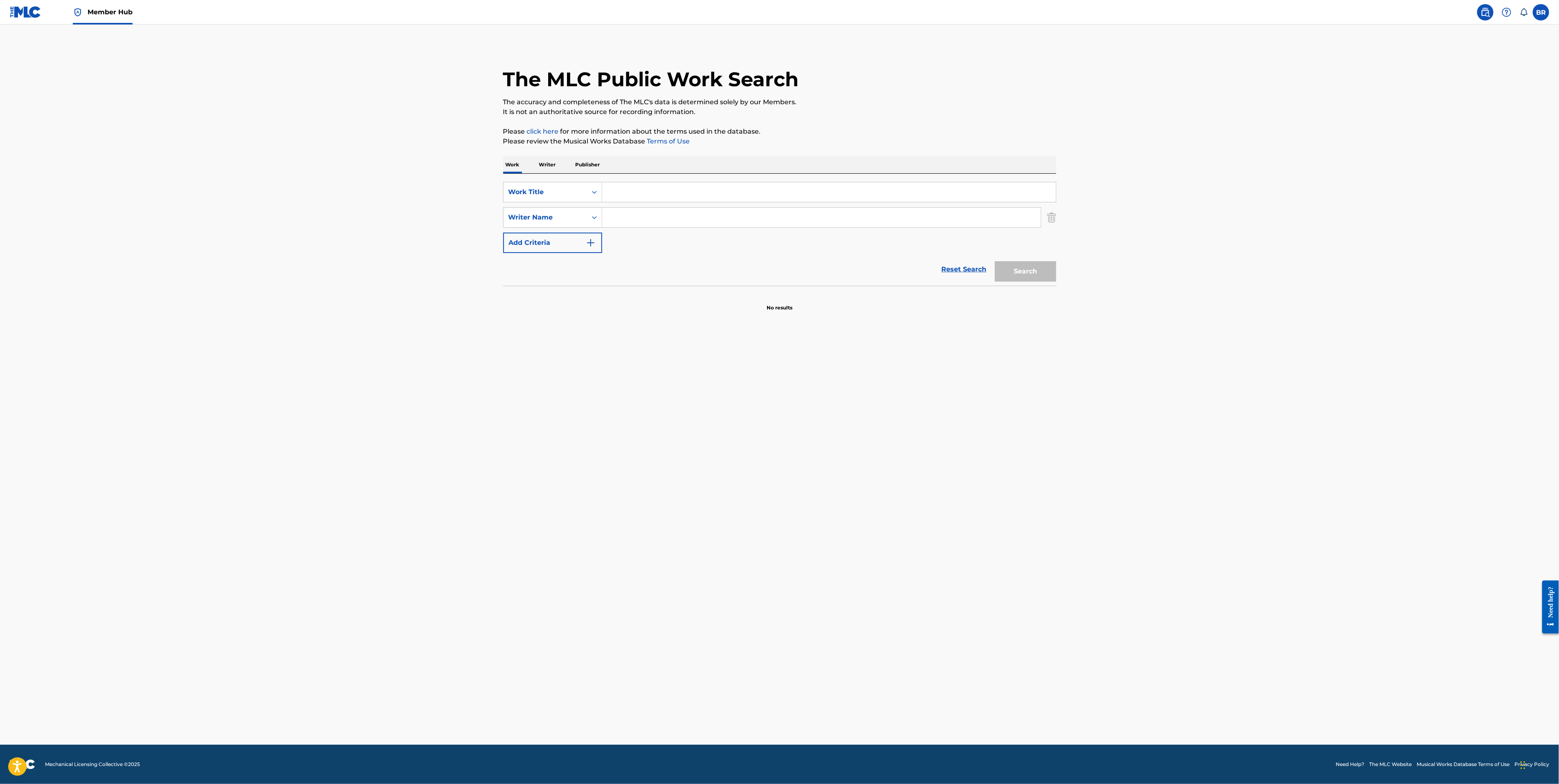
click at [711, 322] on main "The MLC Public Work Search The accuracy and completeness of The MLC's data is d…" at bounding box center [780, 385] width 1559 height 720
